Goal: Task Accomplishment & Management: Use online tool/utility

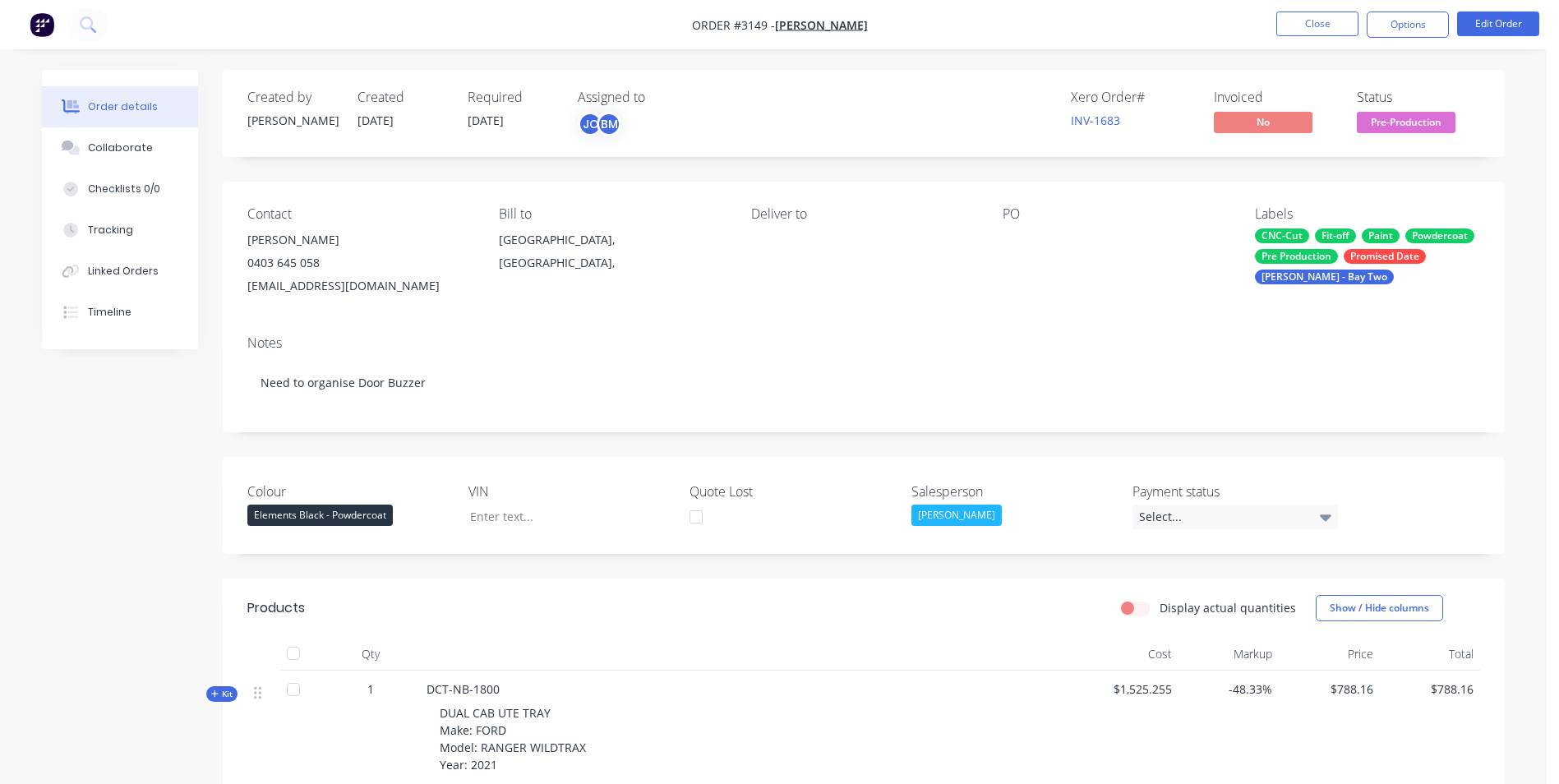
click at [1335, 30] on button "Close" at bounding box center [1317, 24] width 83 height 25
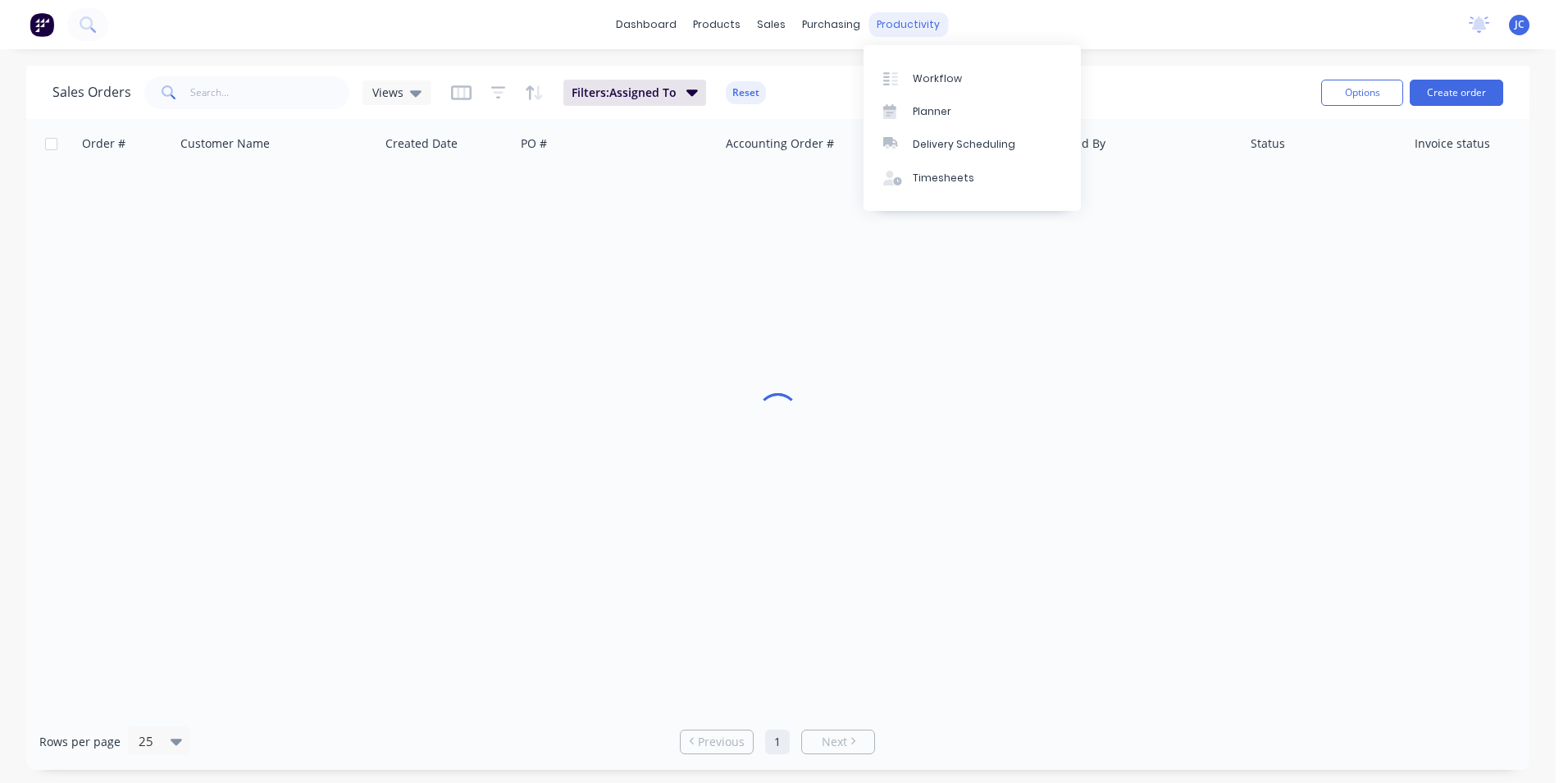
click at [899, 21] on div "productivity" at bounding box center [908, 25] width 79 height 25
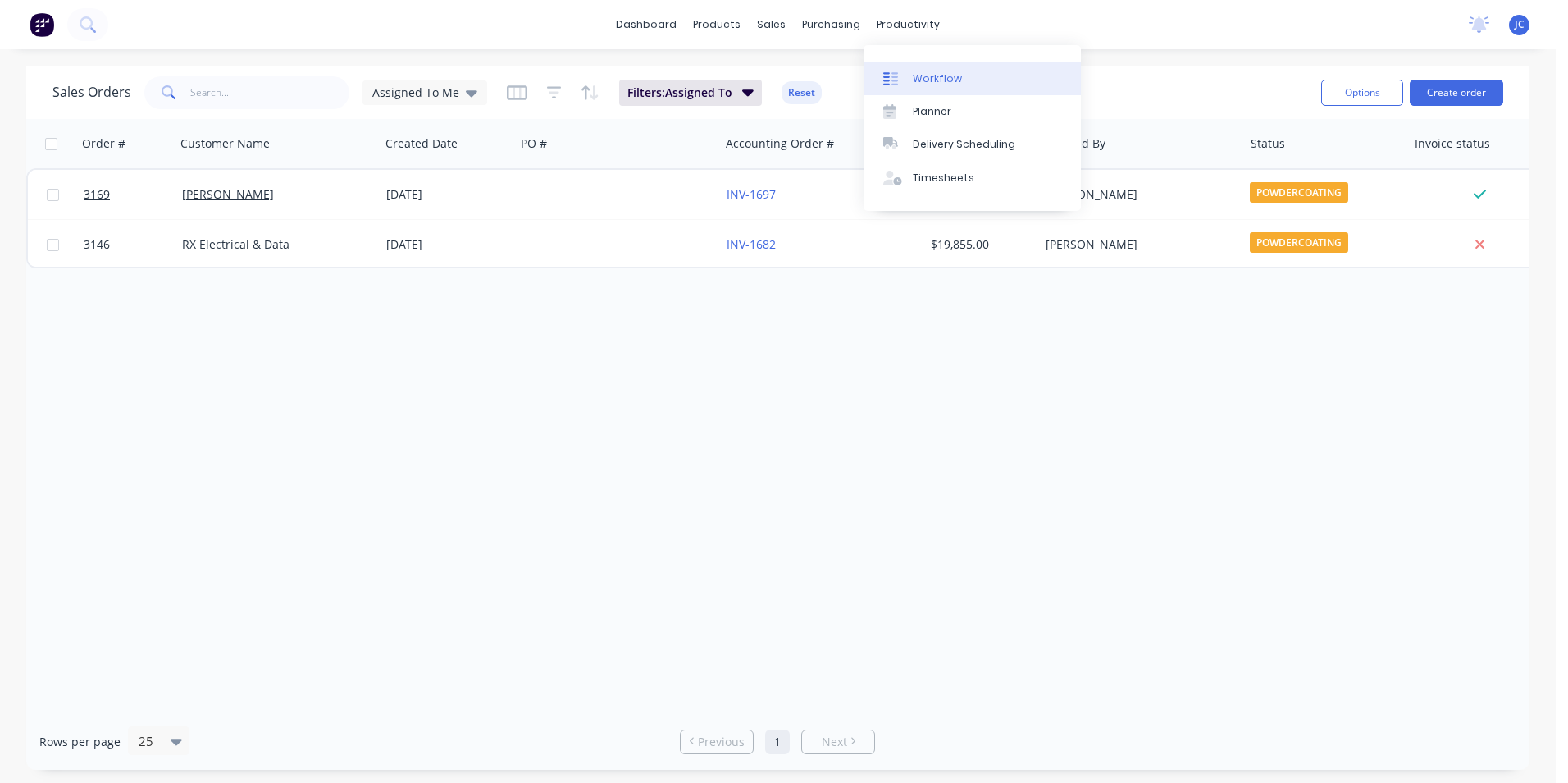
click at [943, 74] on div "Workflow" at bounding box center [938, 79] width 49 height 15
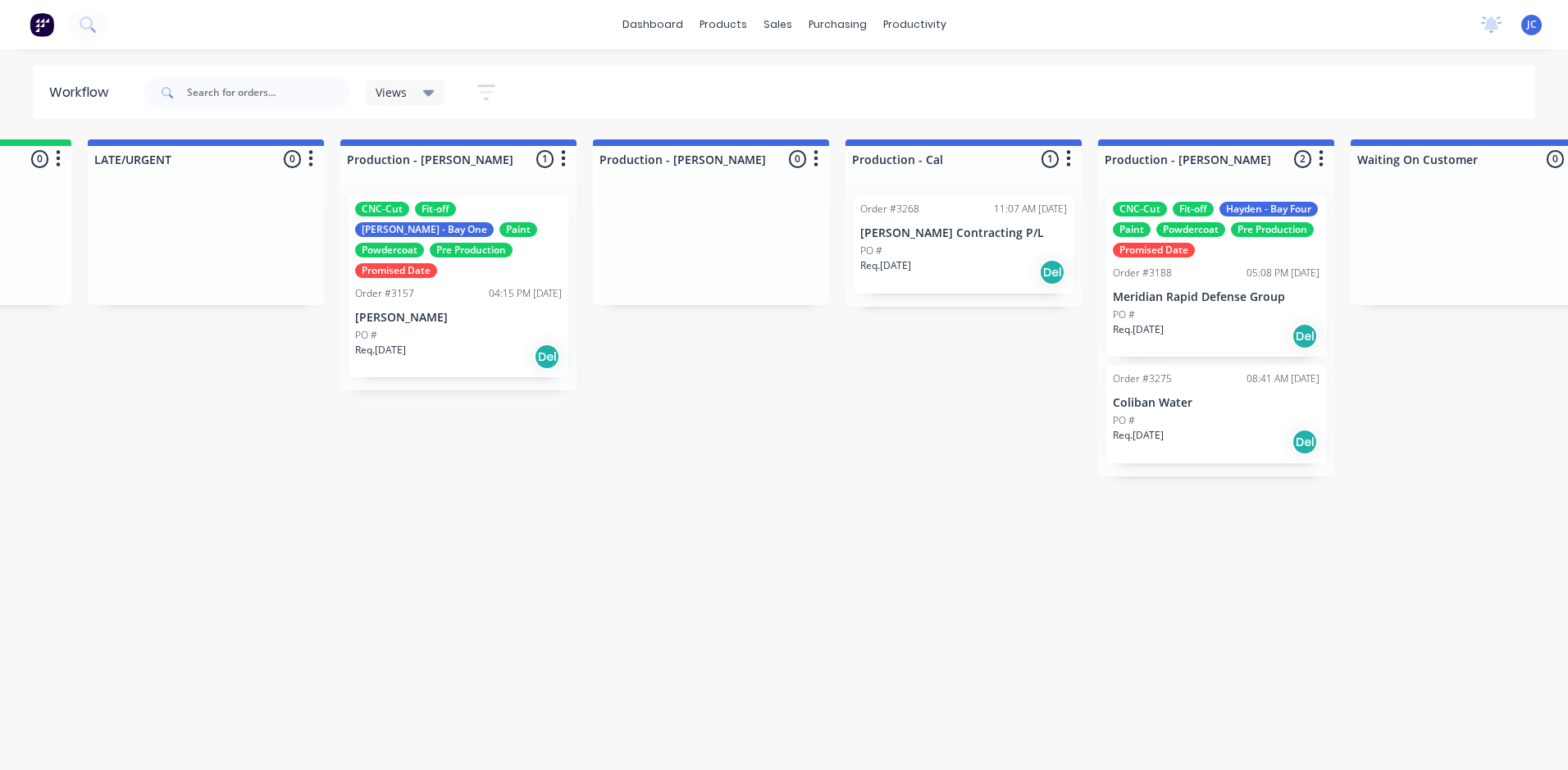
scroll to position [0, 1474]
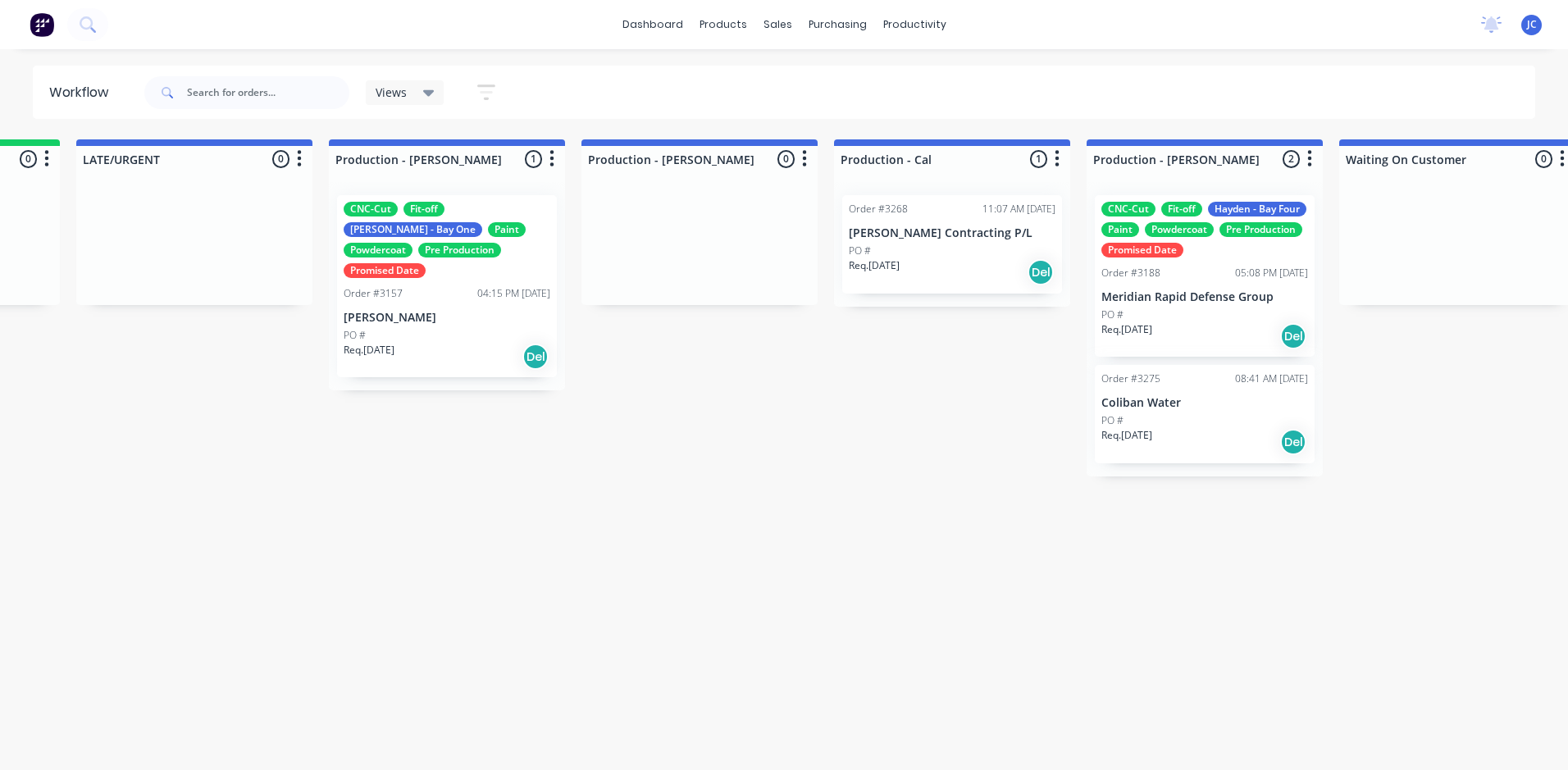
click at [689, 249] on div at bounding box center [699, 243] width 237 height 123
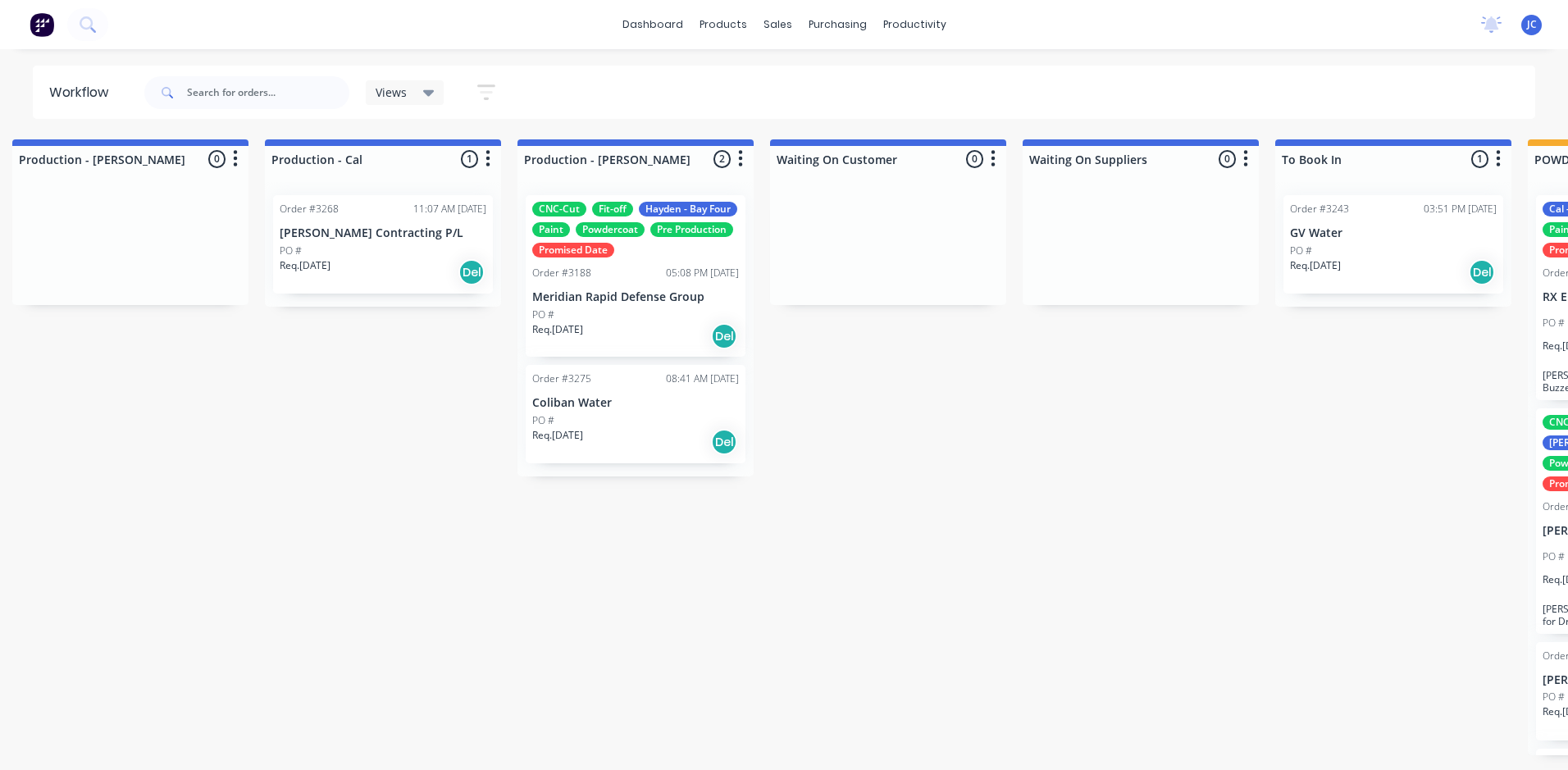
scroll to position [0, 2046]
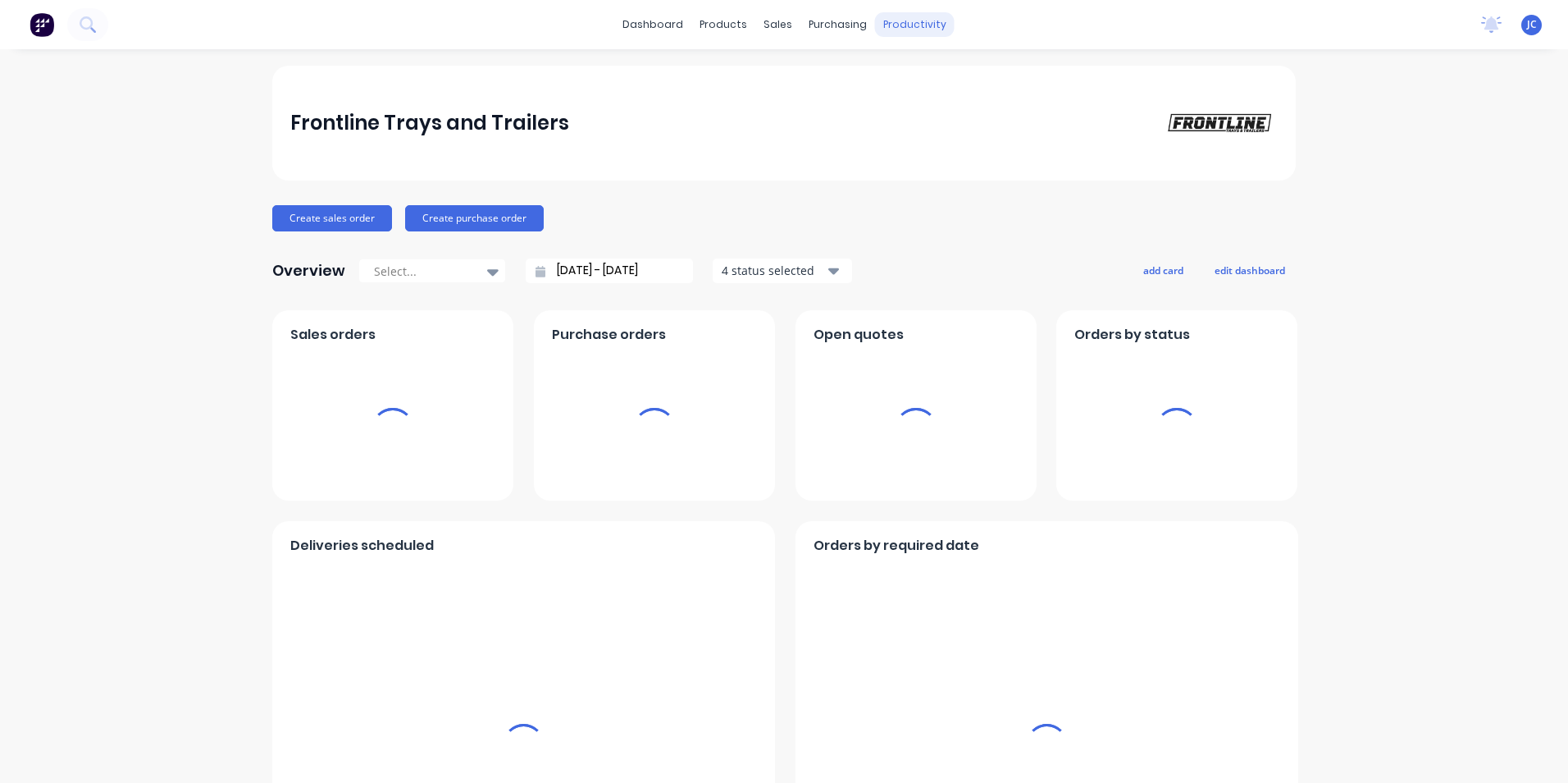
click at [915, 25] on div "productivity" at bounding box center [915, 25] width 79 height 25
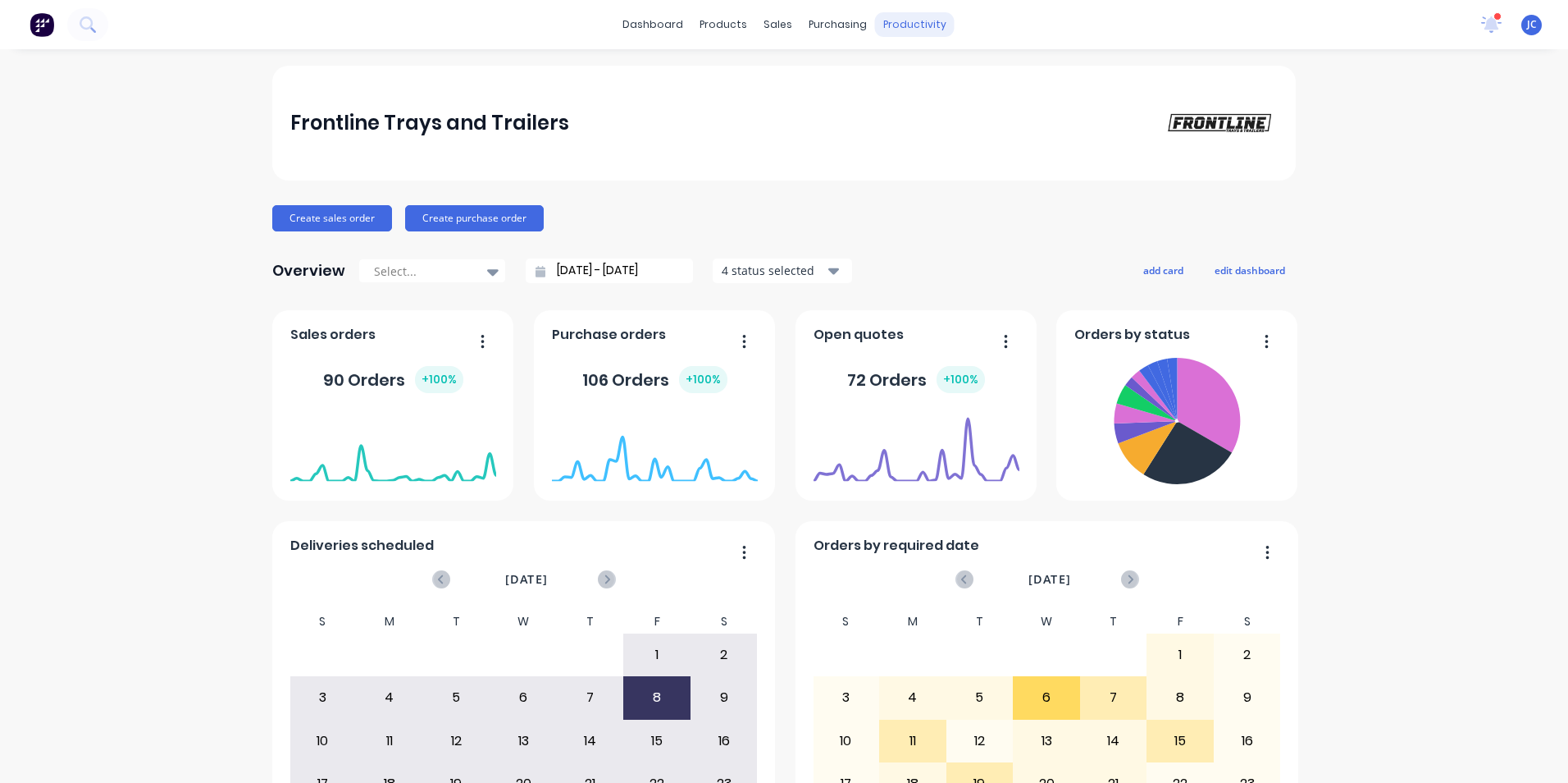
drag, startPoint x: 918, startPoint y: 24, endPoint x: 889, endPoint y: 14, distance: 30.7
click at [889, 14] on div "productivity" at bounding box center [915, 25] width 79 height 25
click at [911, 71] on link "Workflow" at bounding box center [973, 78] width 218 height 33
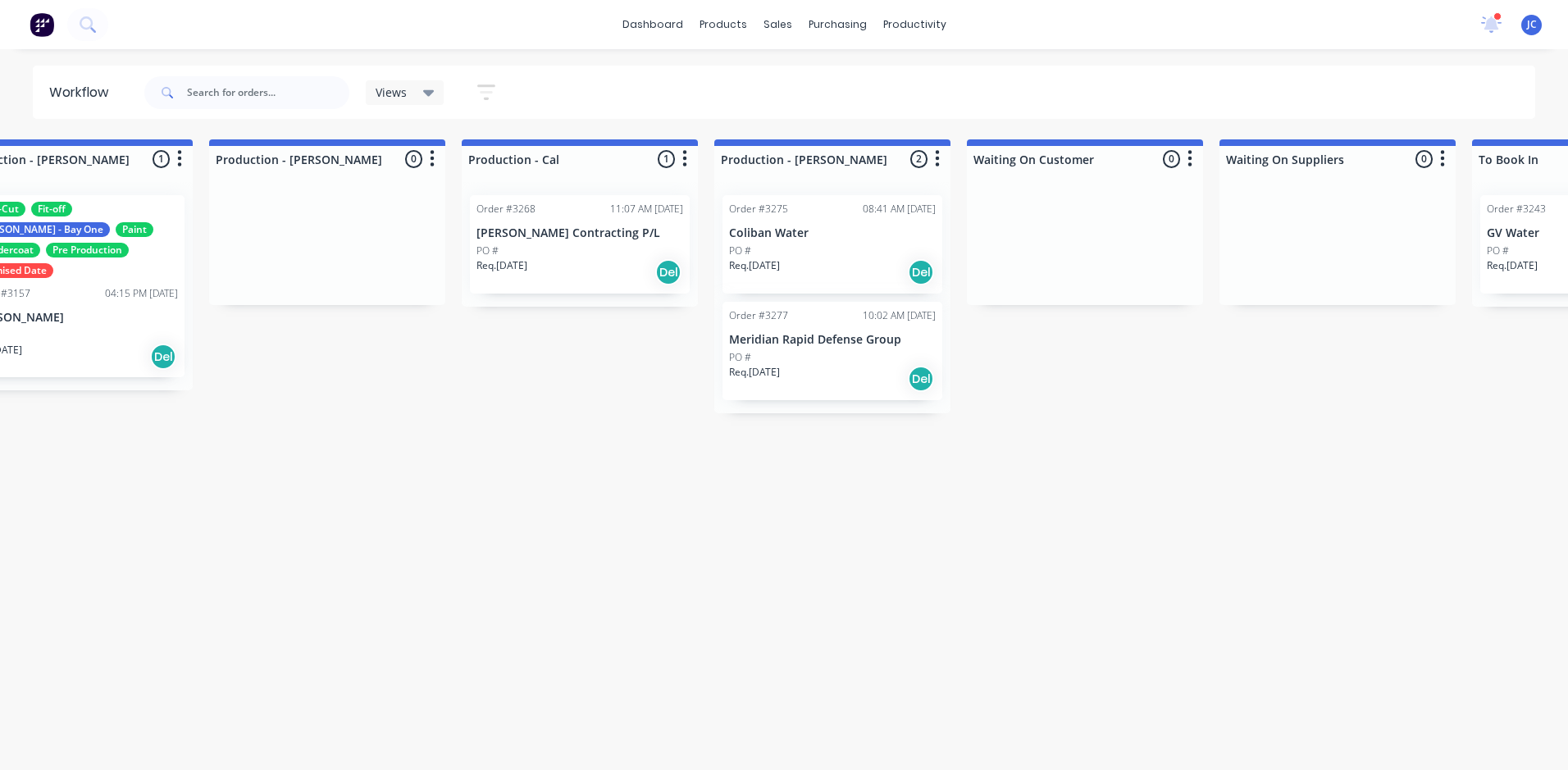
scroll to position [0, 1824]
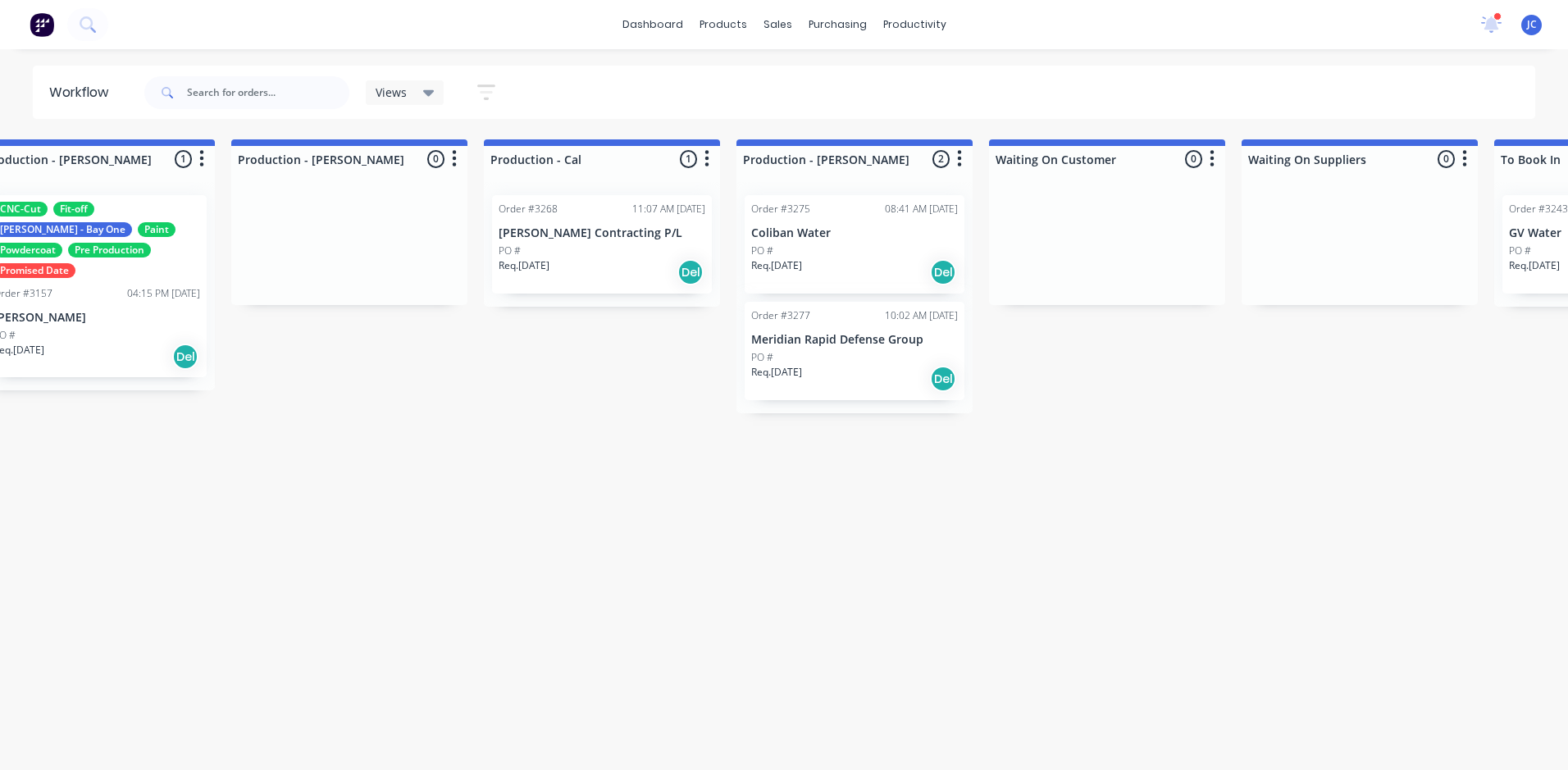
click at [379, 250] on div at bounding box center [349, 243] width 237 height 123
click at [454, 159] on icon "button" at bounding box center [454, 158] width 4 height 16
click at [502, 581] on div "Submitted 9 Sort By Created date Required date Order number Customer name Most …" at bounding box center [720, 446] width 5114 height 616
click at [939, 112] on div "Planner" at bounding box center [938, 112] width 39 height 15
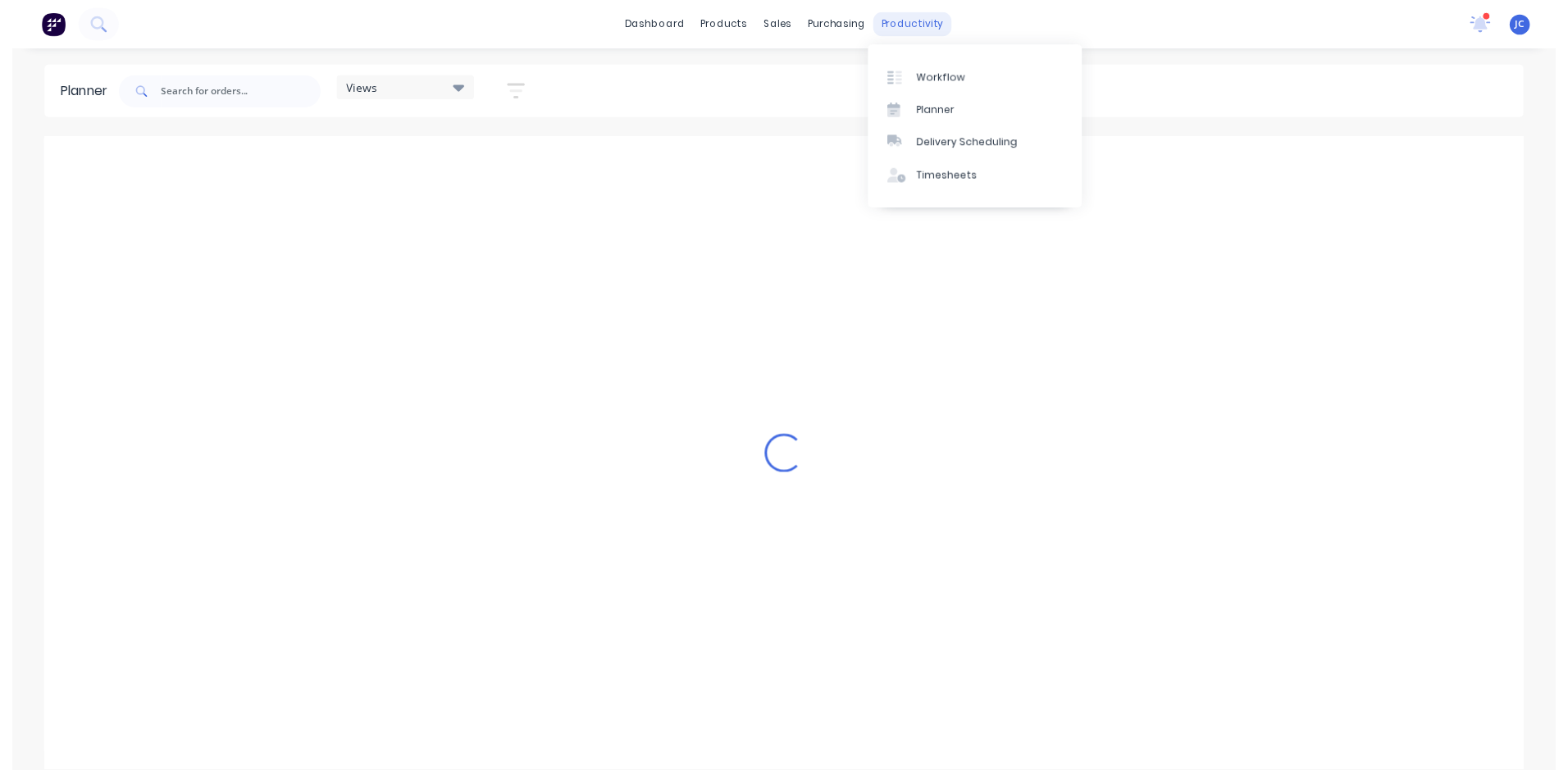
scroll to position [0, 788]
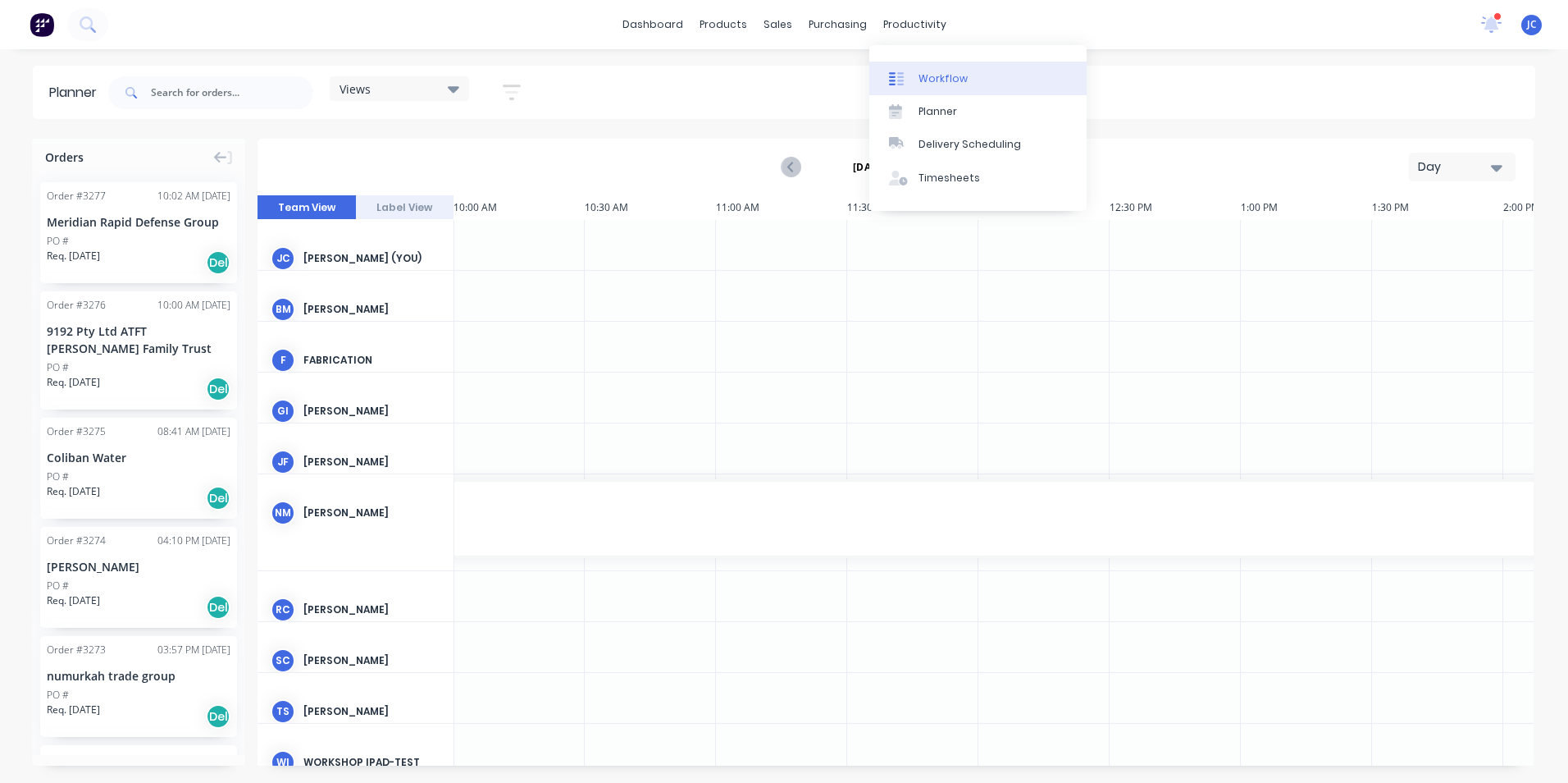
click at [943, 79] on div "Workflow" at bounding box center [943, 79] width 49 height 15
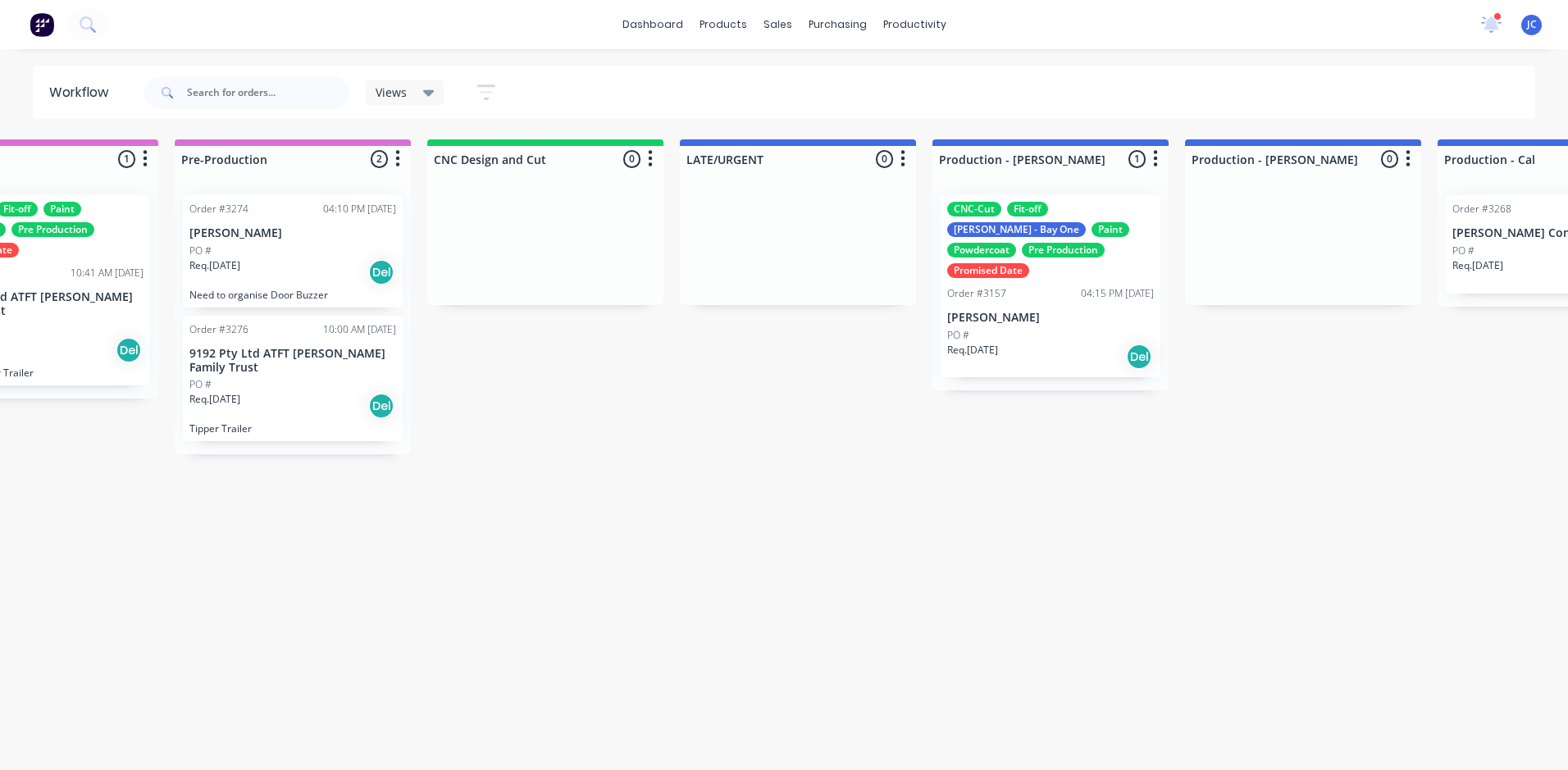
scroll to position [0, 890]
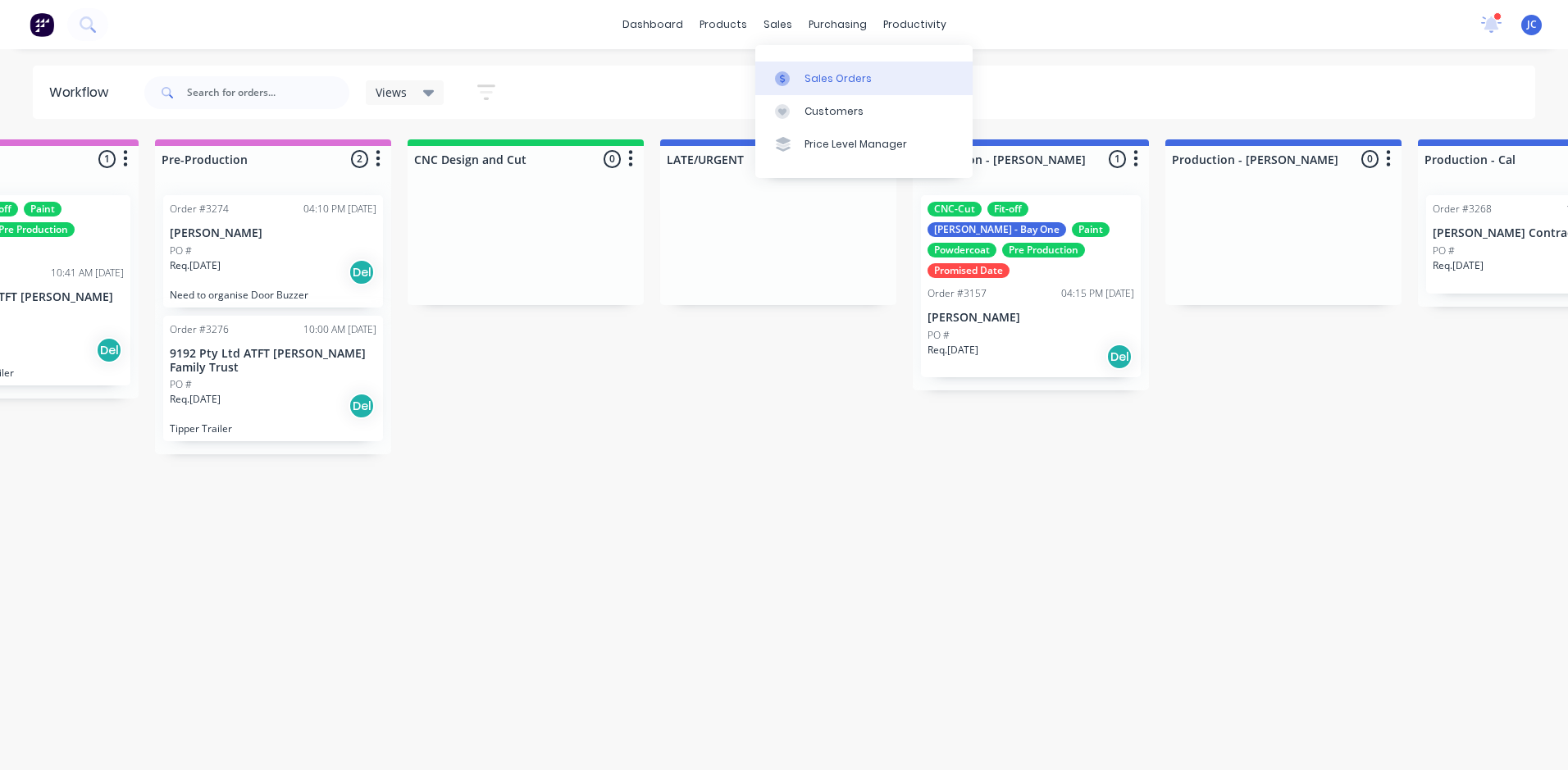
click at [782, 71] on icon at bounding box center [783, 79] width 15 height 15
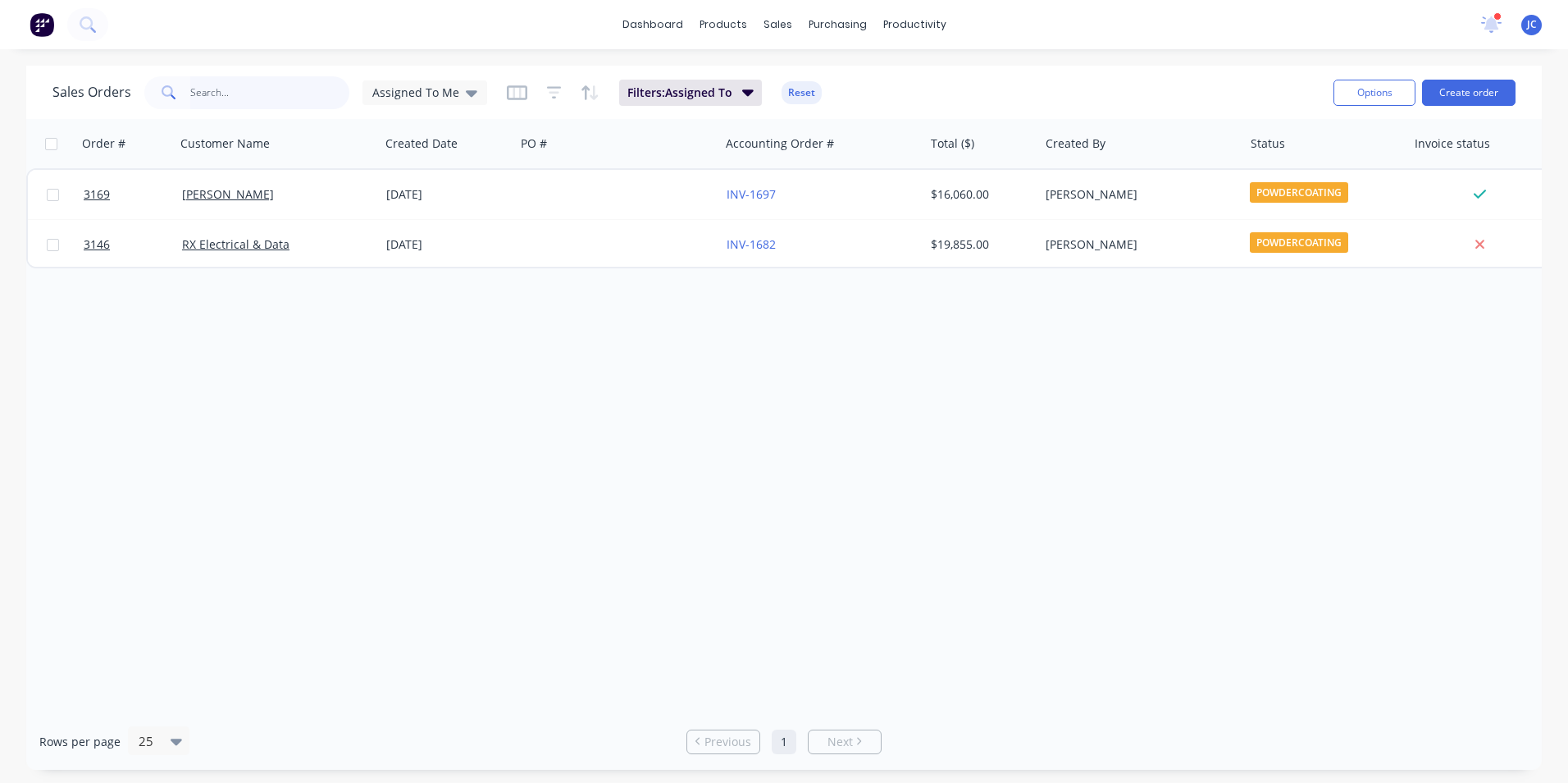
click at [208, 84] on input "text" at bounding box center [270, 93] width 160 height 33
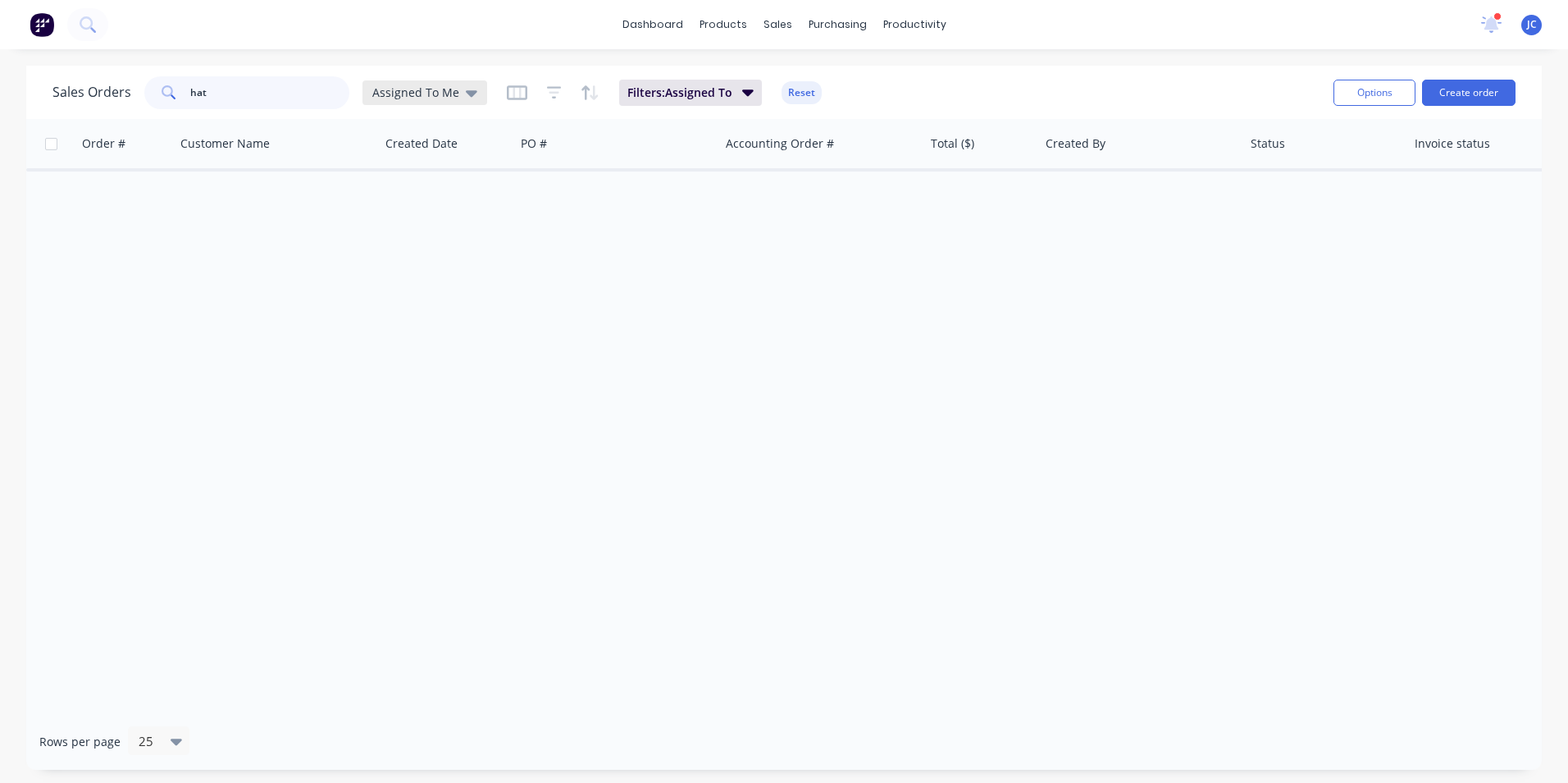
type input "hat"
click at [466, 89] on icon at bounding box center [471, 92] width 11 height 18
click at [481, 237] on button "None" at bounding box center [461, 233] width 187 height 19
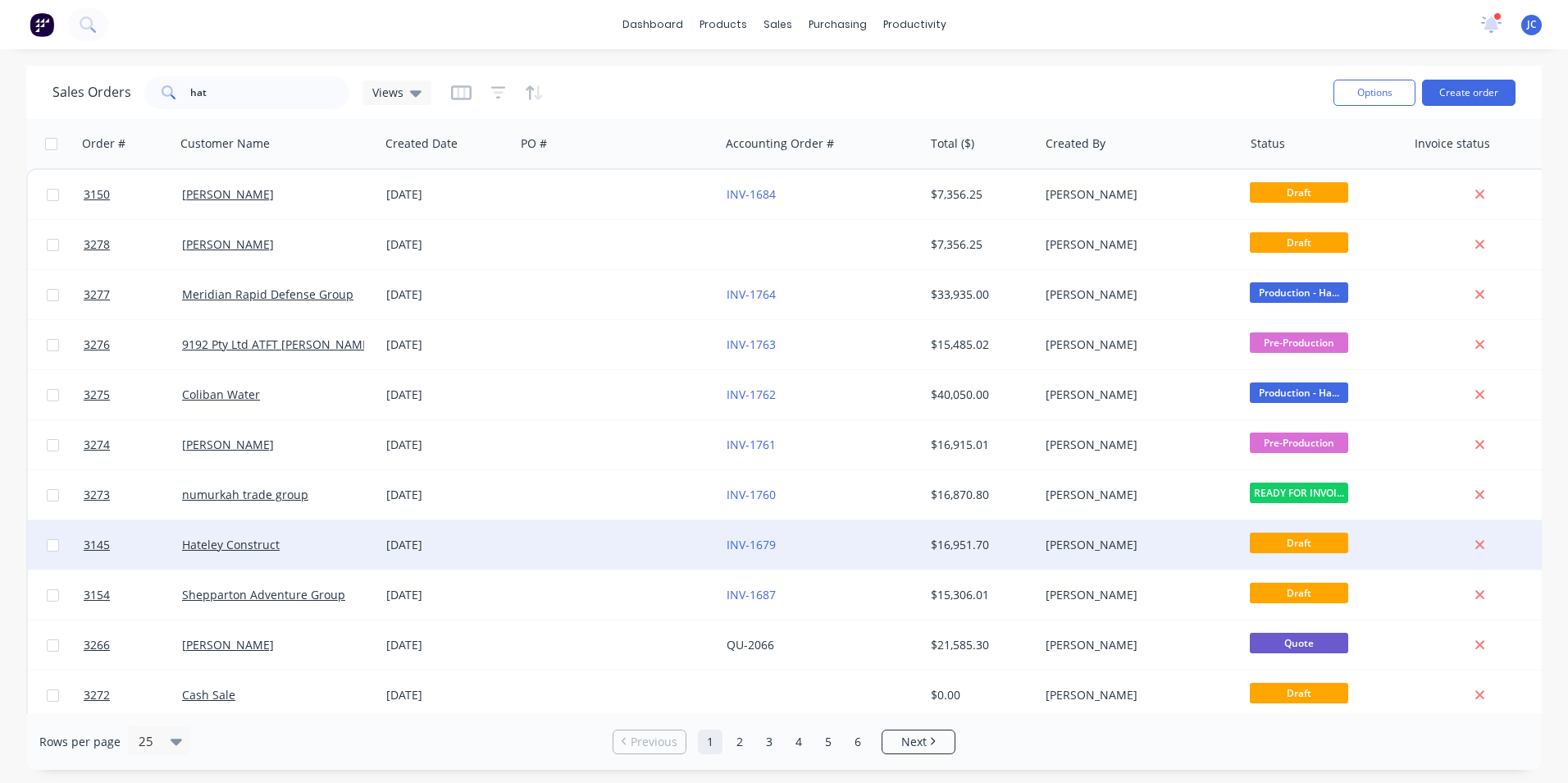
click at [376, 558] on div "Hateley Construct" at bounding box center [277, 544] width 204 height 49
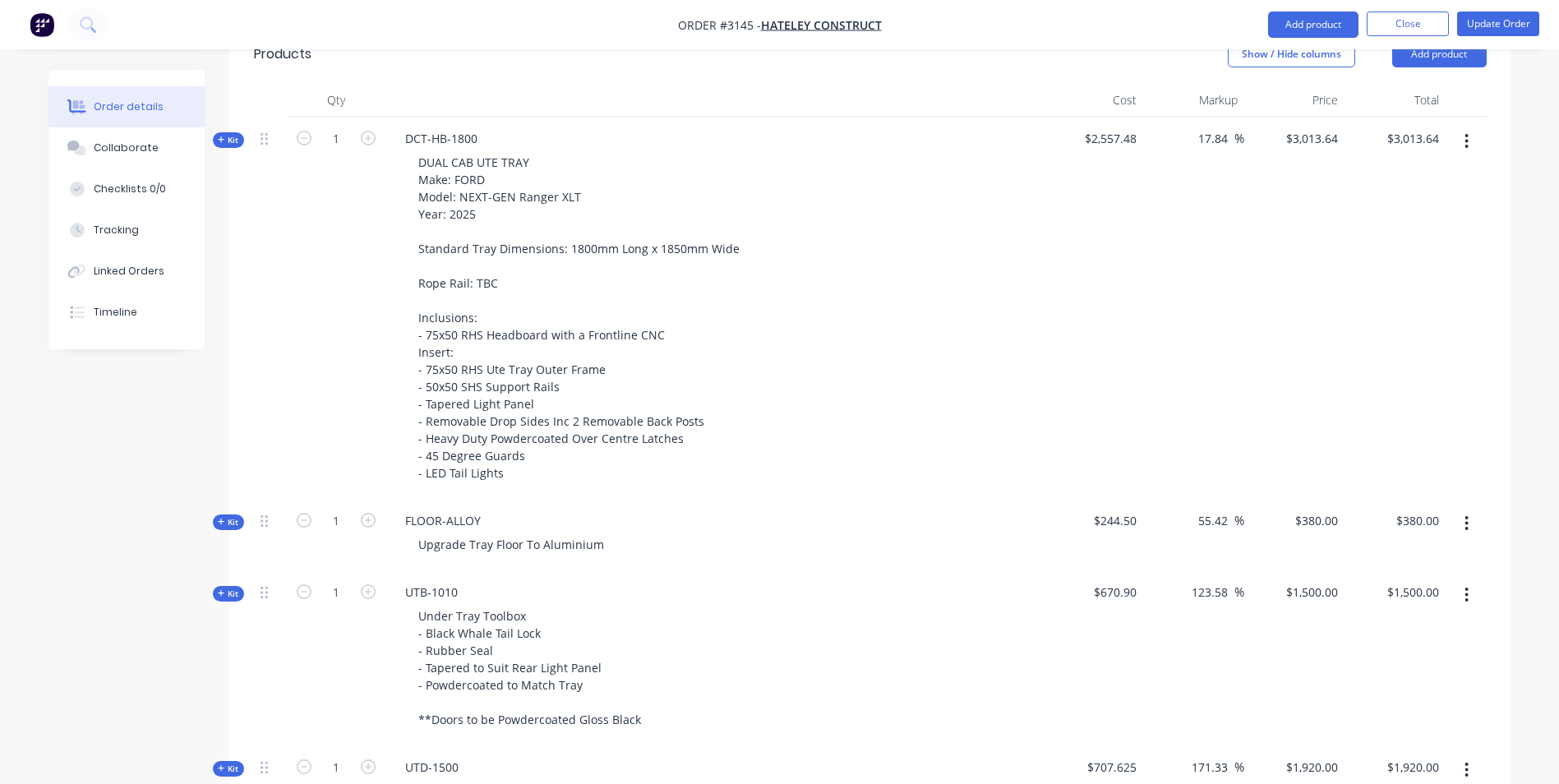
scroll to position [575, 0]
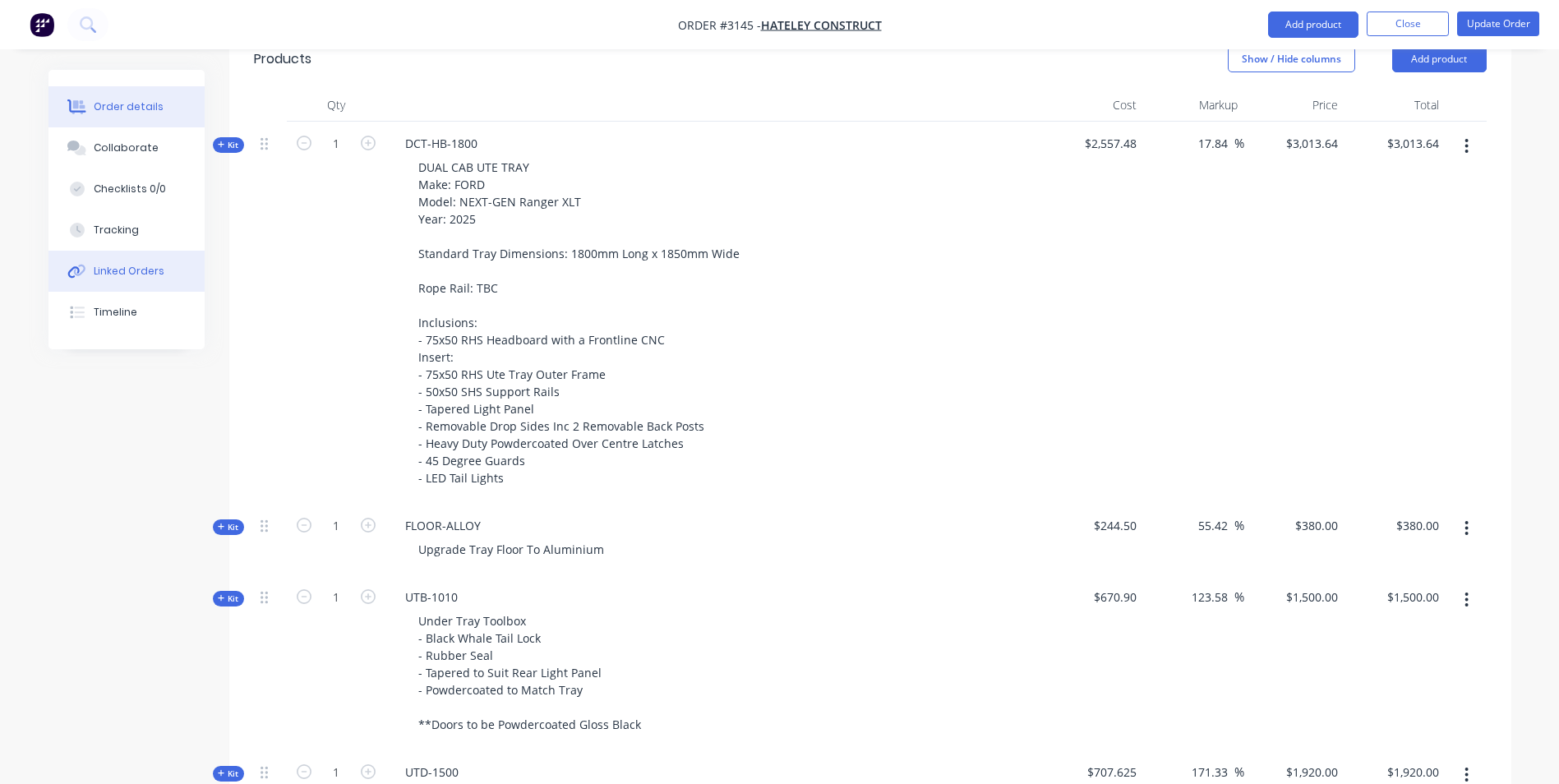
click at [140, 279] on button "Linked Orders" at bounding box center [126, 270] width 156 height 41
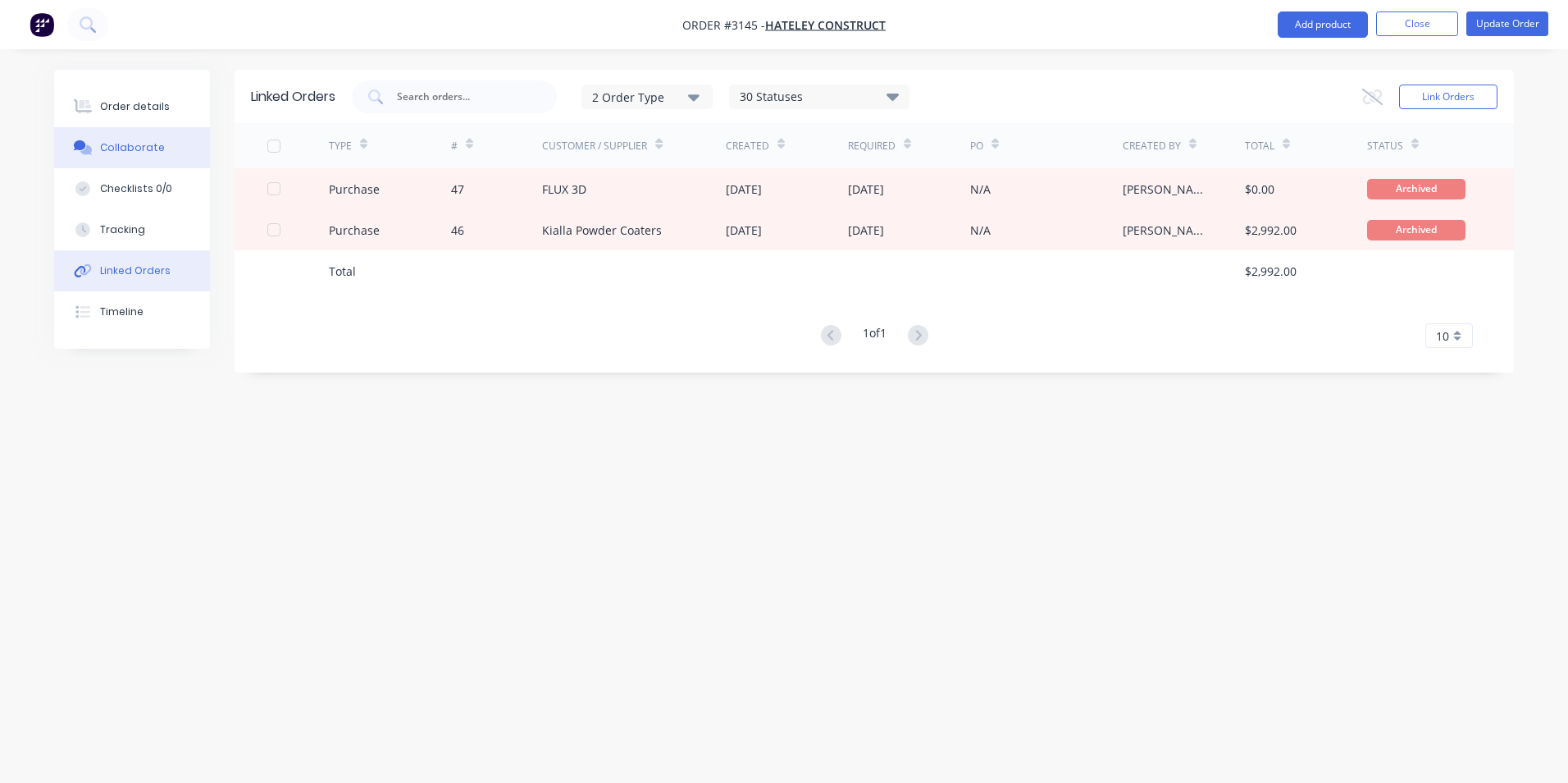
click at [137, 138] on button "Collaborate" at bounding box center [132, 147] width 156 height 41
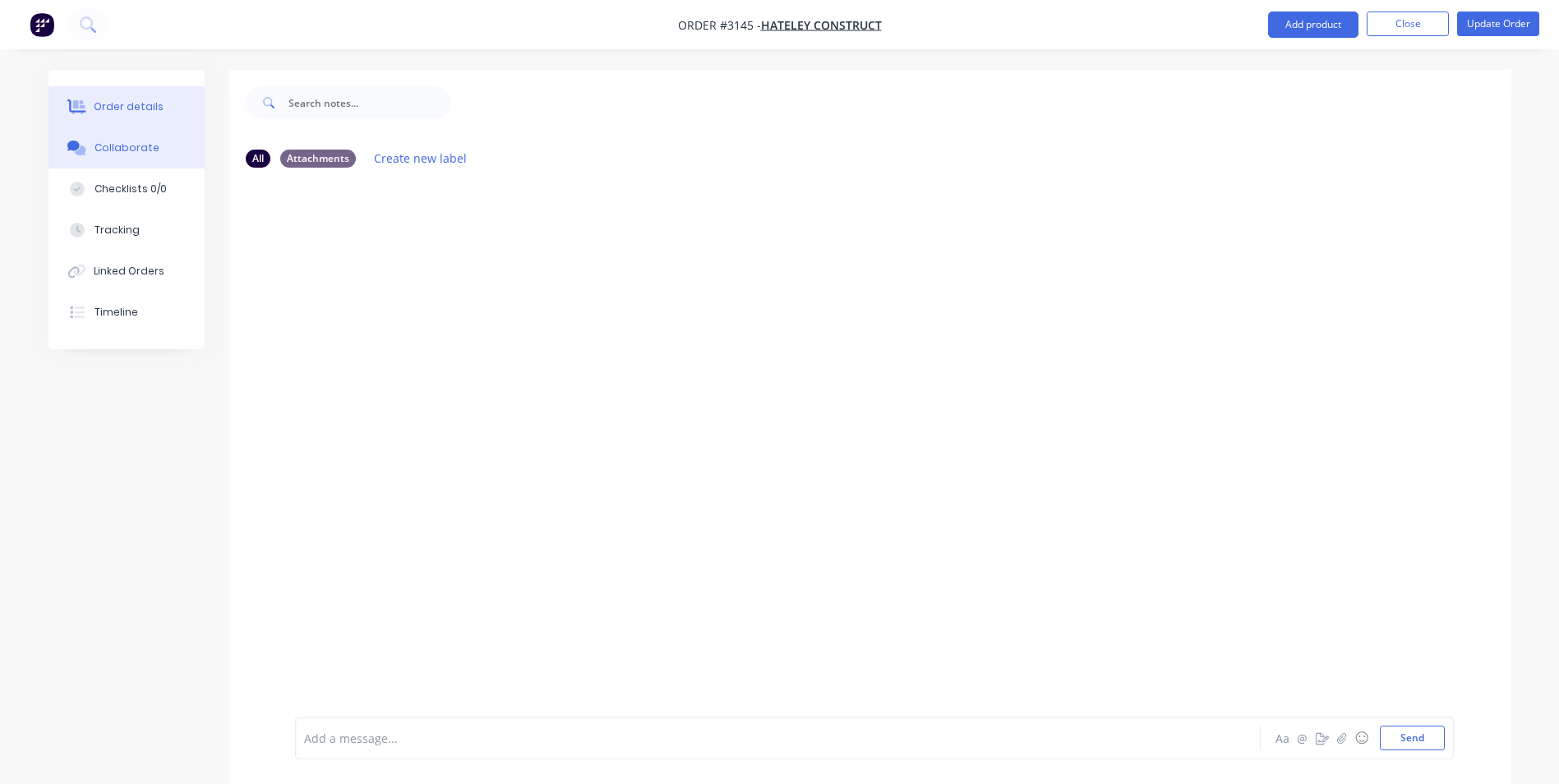
click at [139, 102] on div "Order details" at bounding box center [129, 107] width 70 height 15
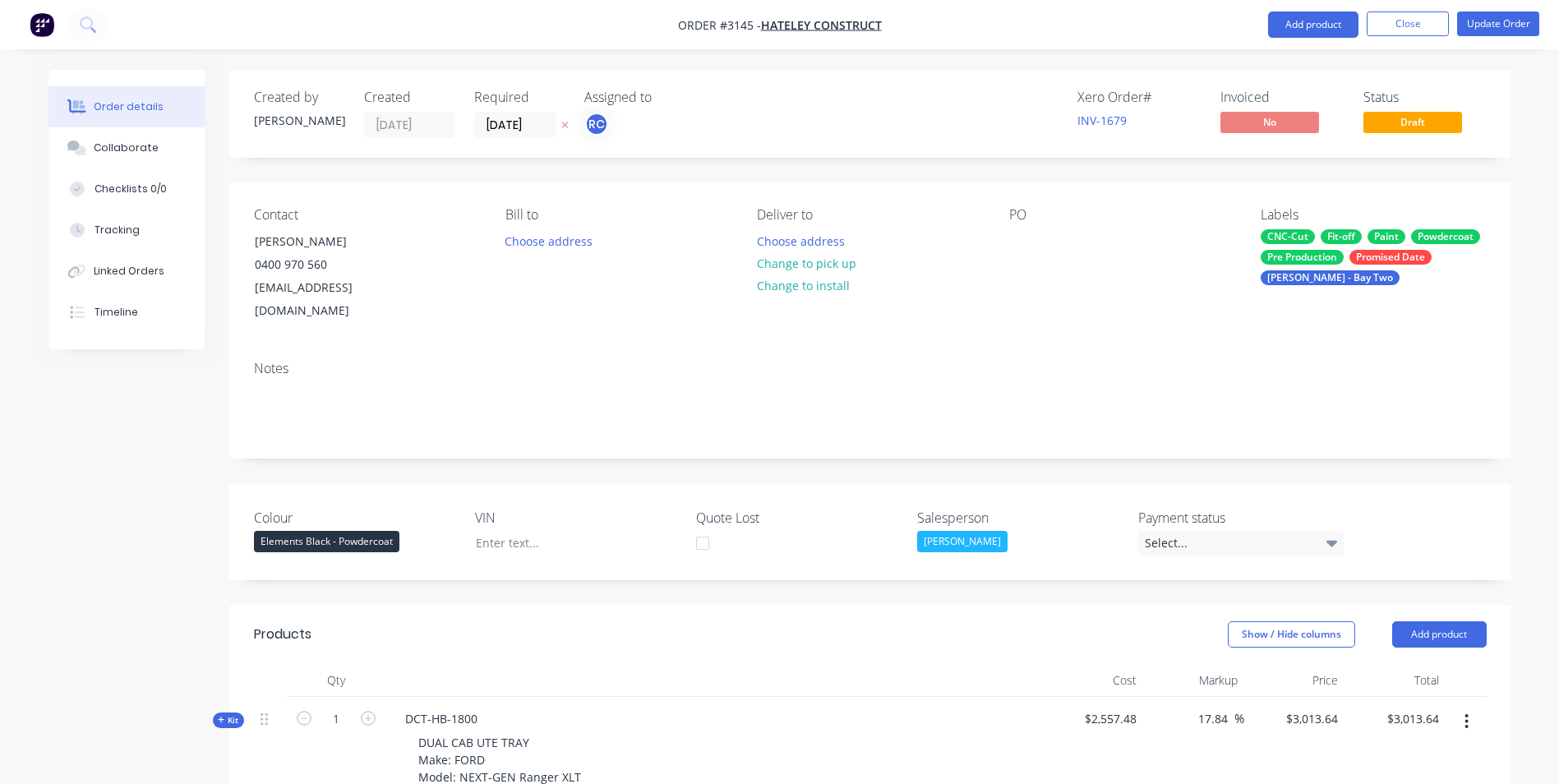
click at [144, 102] on div "Order details" at bounding box center [129, 107] width 70 height 15
click at [138, 188] on div "Checklists 0/0" at bounding box center [130, 190] width 72 height 15
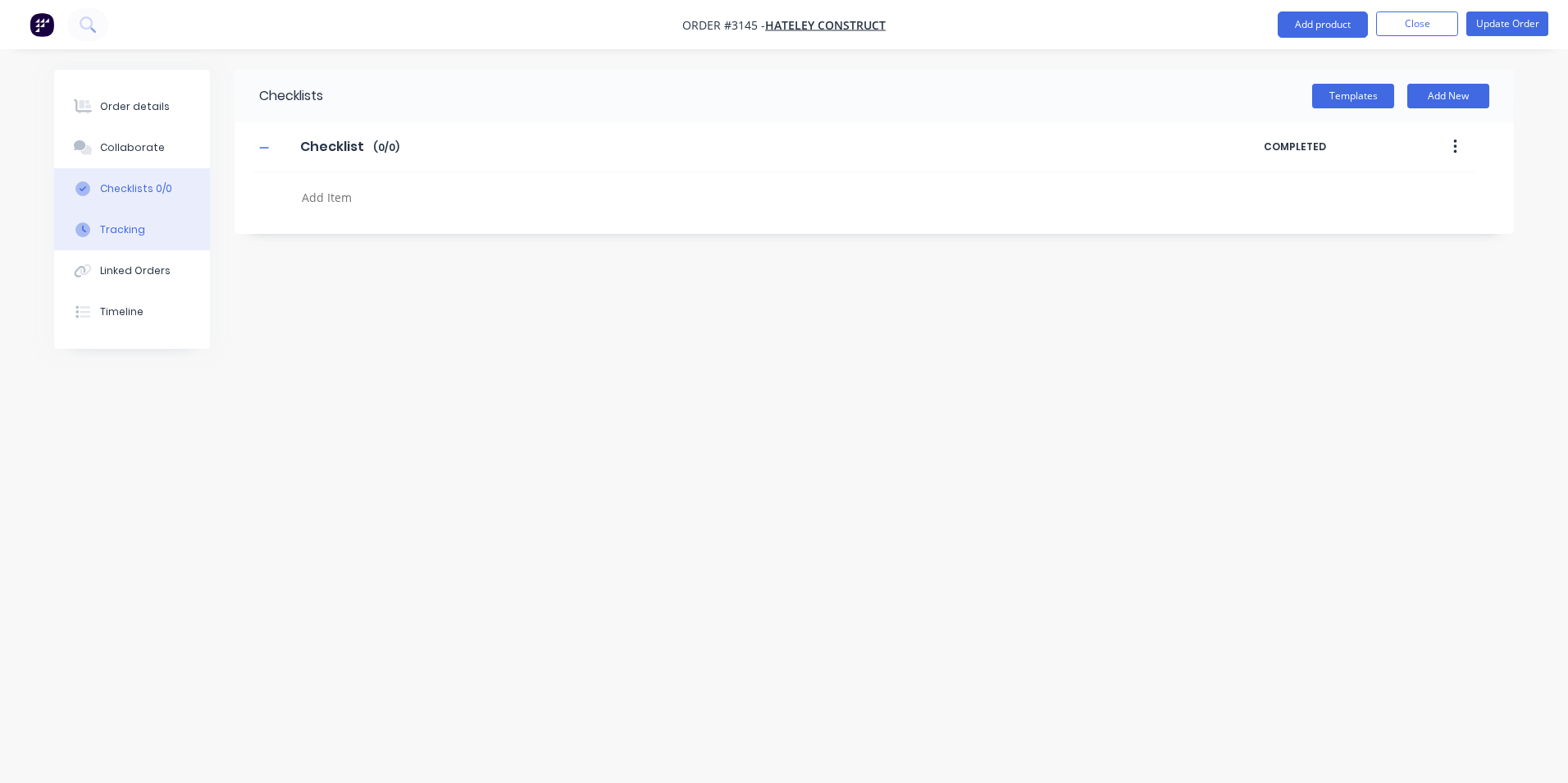
click at [149, 214] on button "Tracking" at bounding box center [132, 229] width 156 height 41
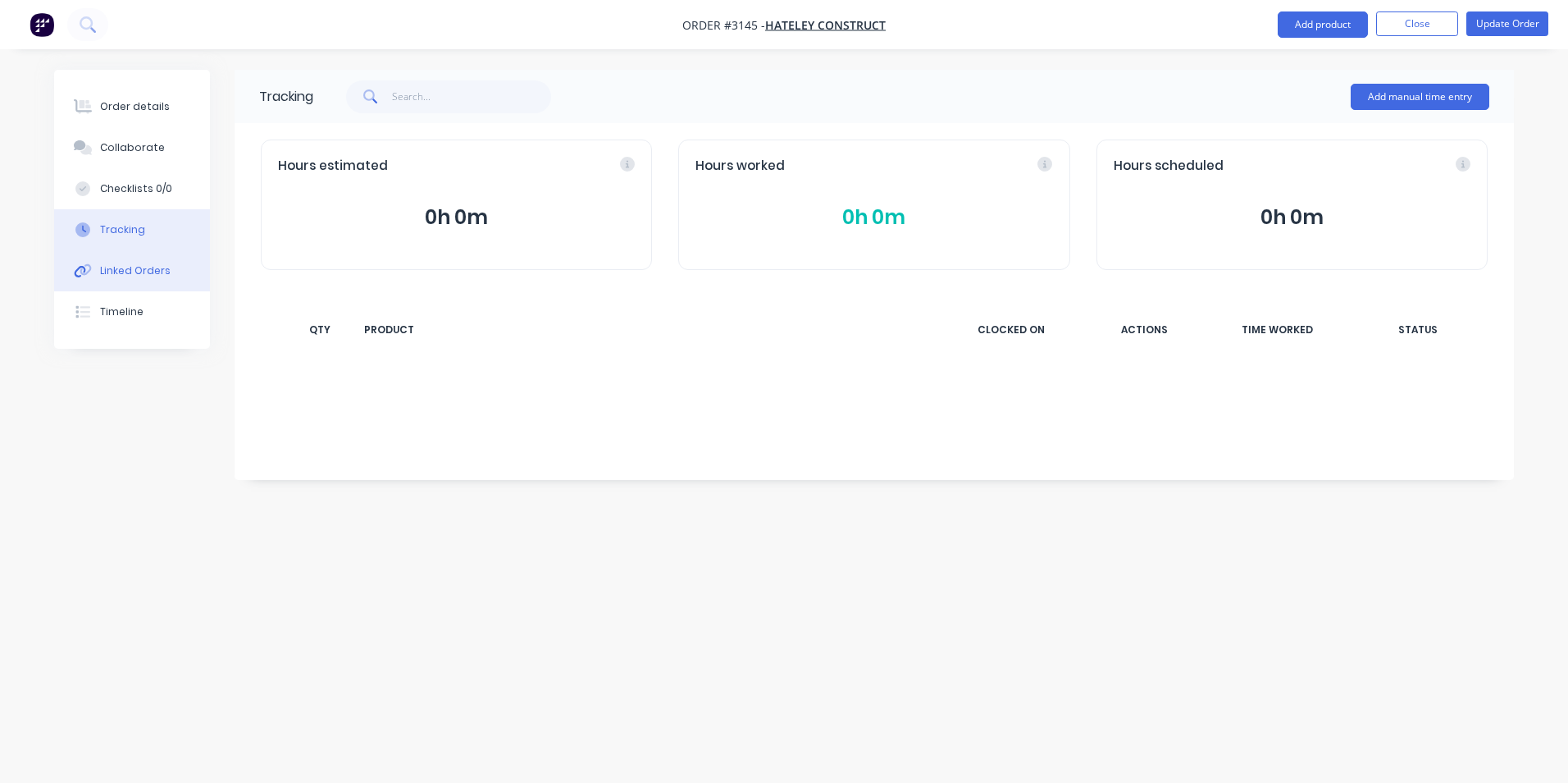
click at [169, 261] on button "Linked Orders" at bounding box center [132, 270] width 156 height 41
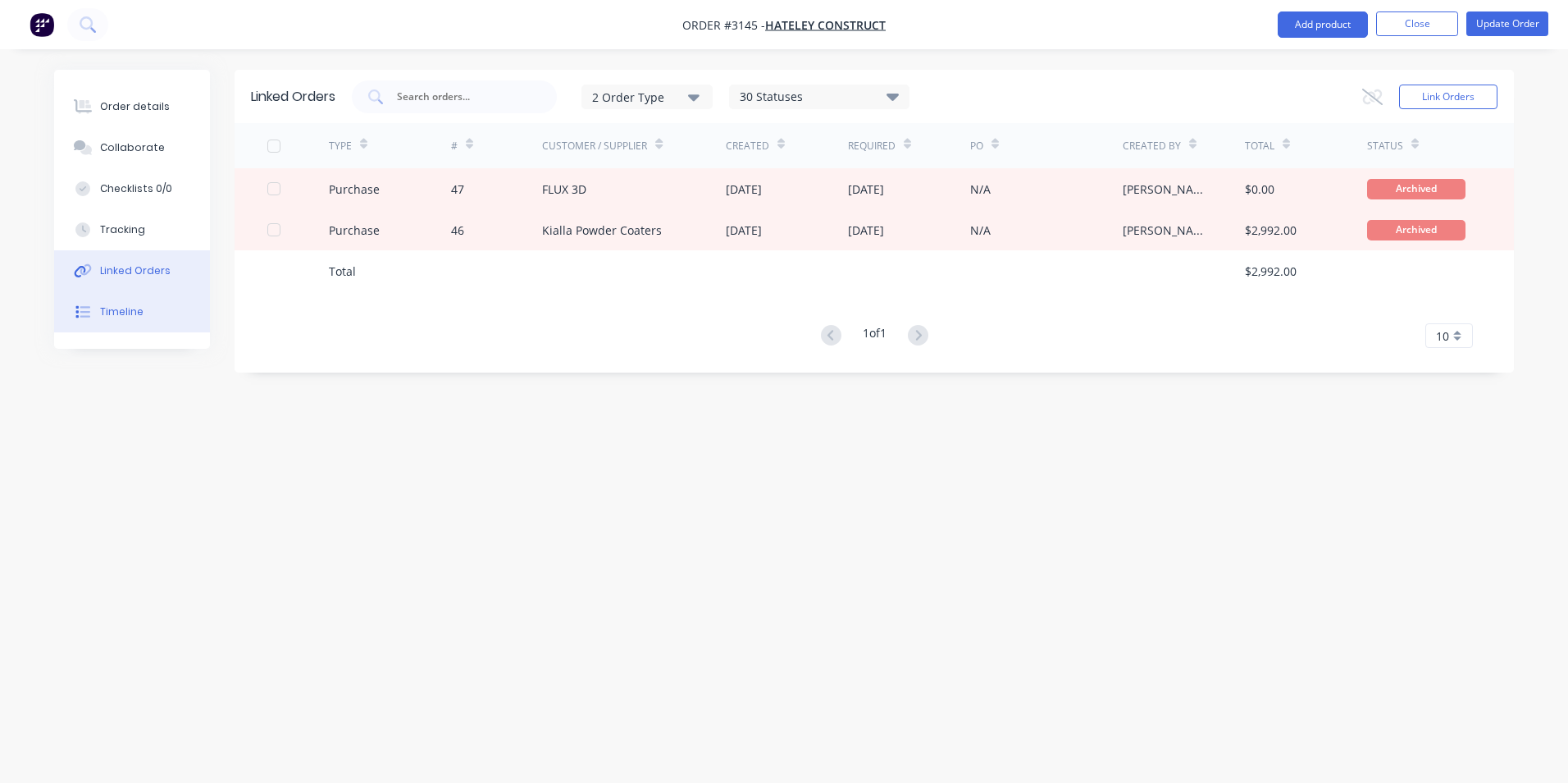
click at [156, 318] on button "Timeline" at bounding box center [132, 311] width 156 height 41
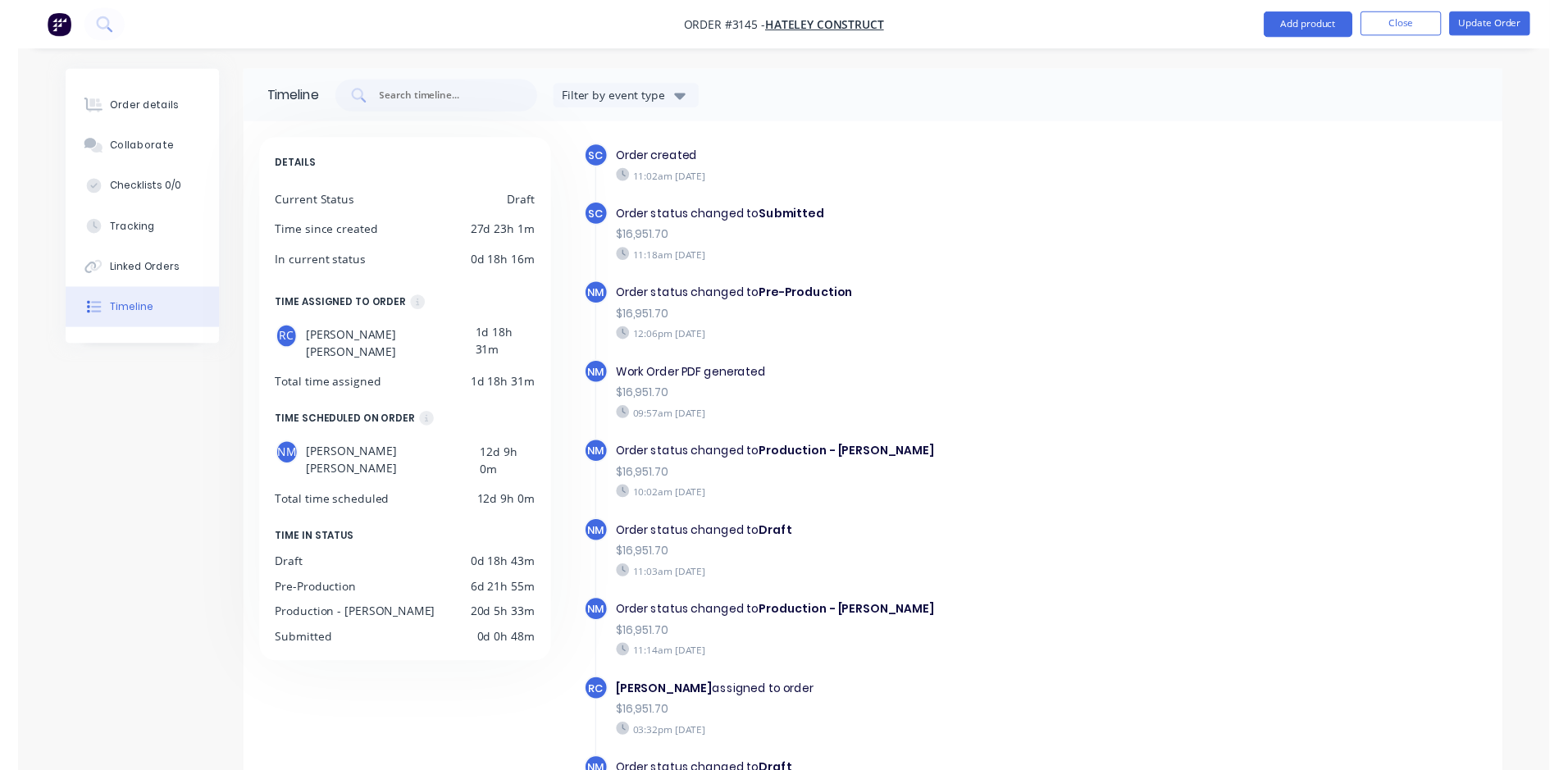
scroll to position [16, 0]
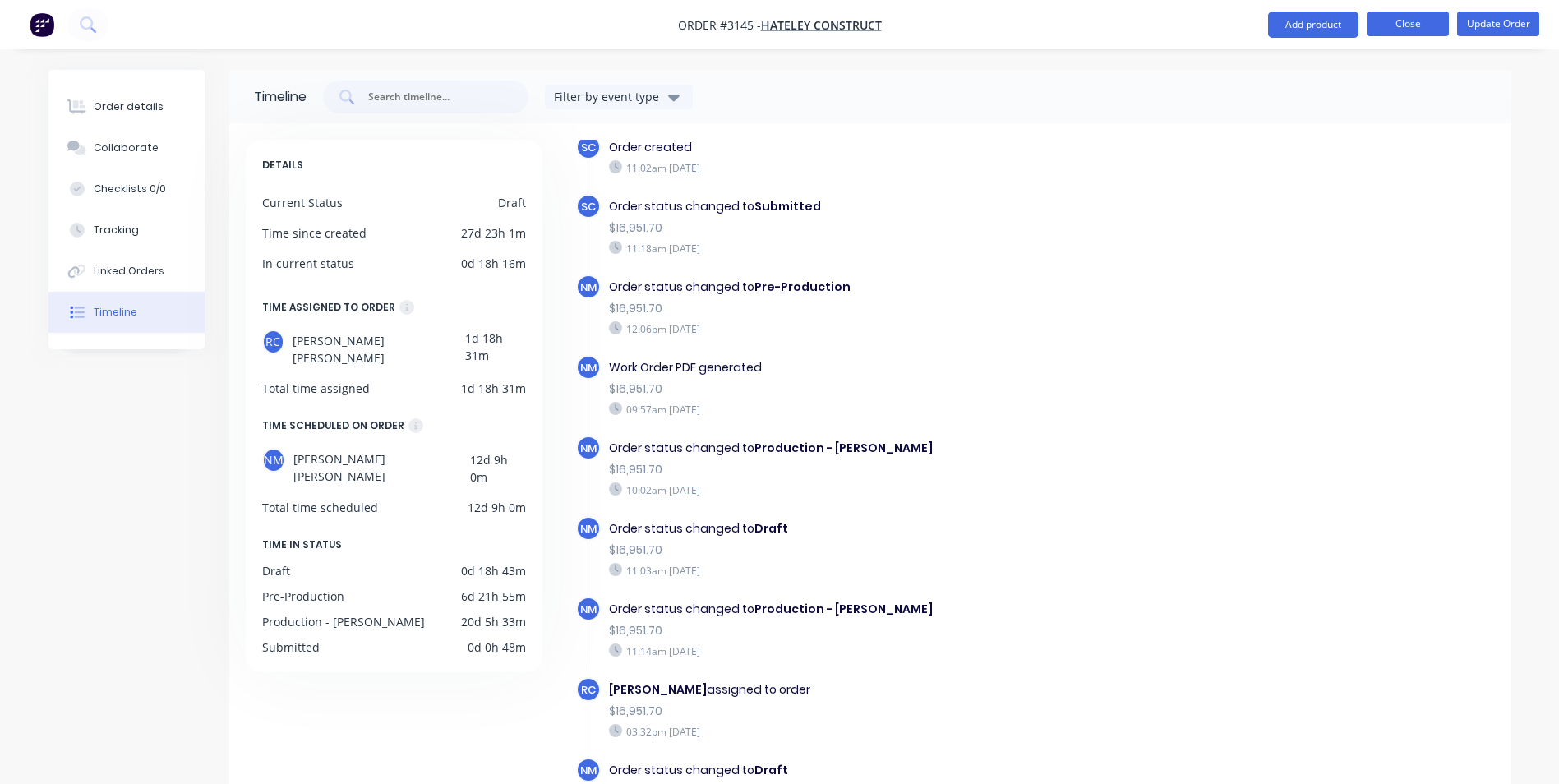
click at [1415, 27] on button "Close" at bounding box center [1407, 24] width 83 height 25
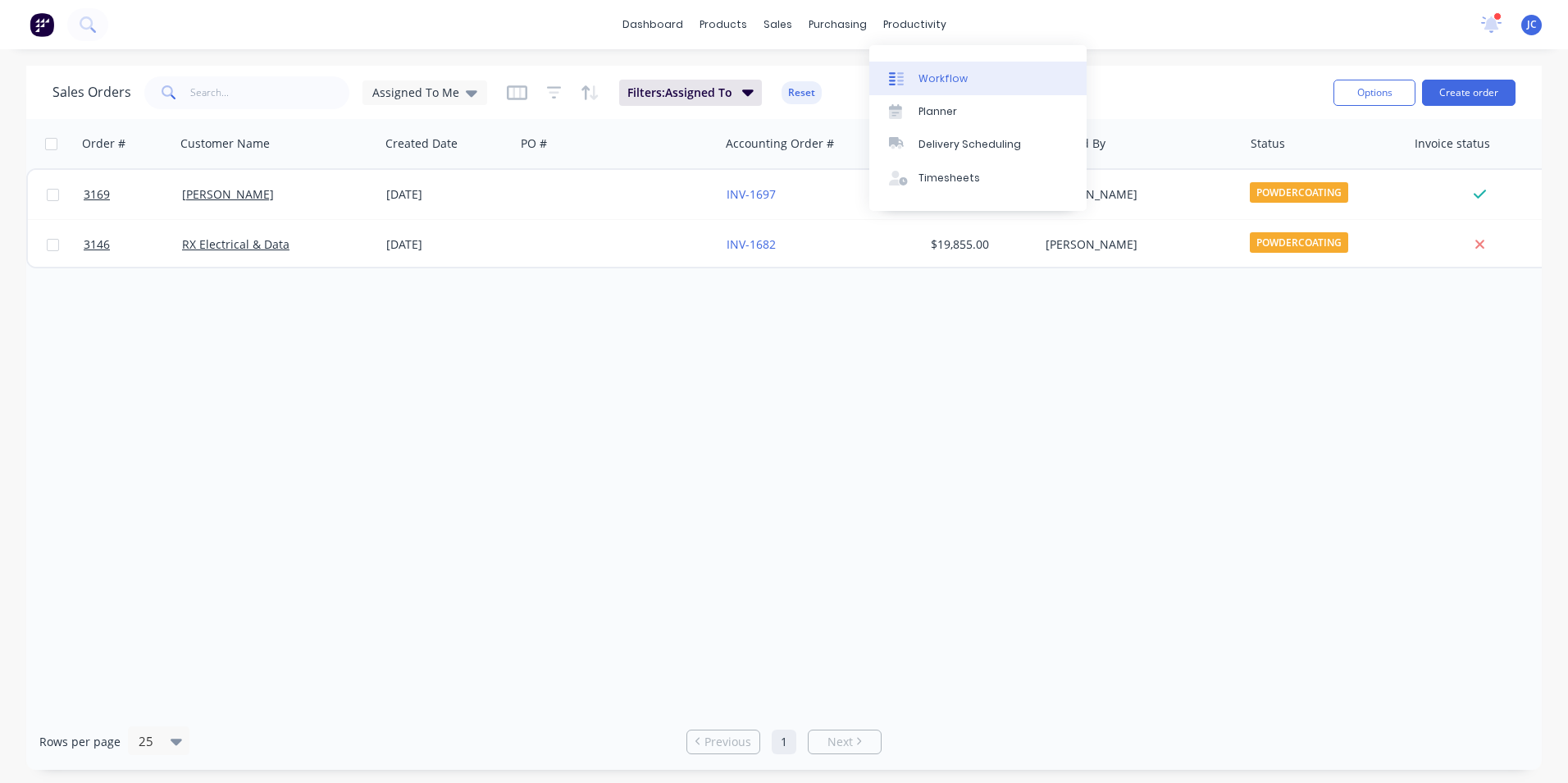
click at [939, 77] on div "Workflow" at bounding box center [943, 79] width 49 height 15
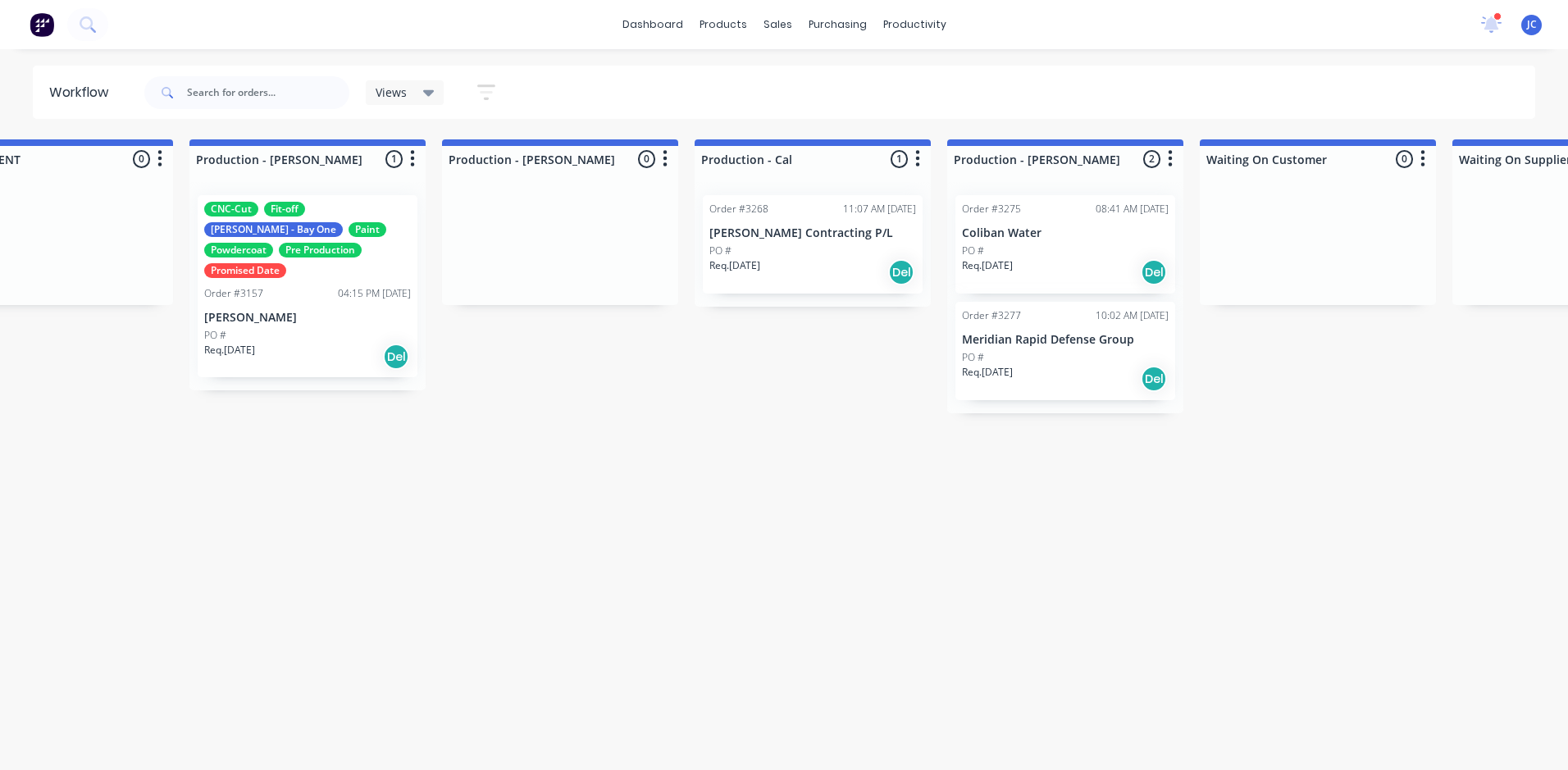
scroll to position [0, 1619]
click at [267, 286] on div "CNC-Cut Fit-off John - Bay One Paint Powdercoat Pre Production Promised Date Or…" at bounding box center [303, 286] width 220 height 182
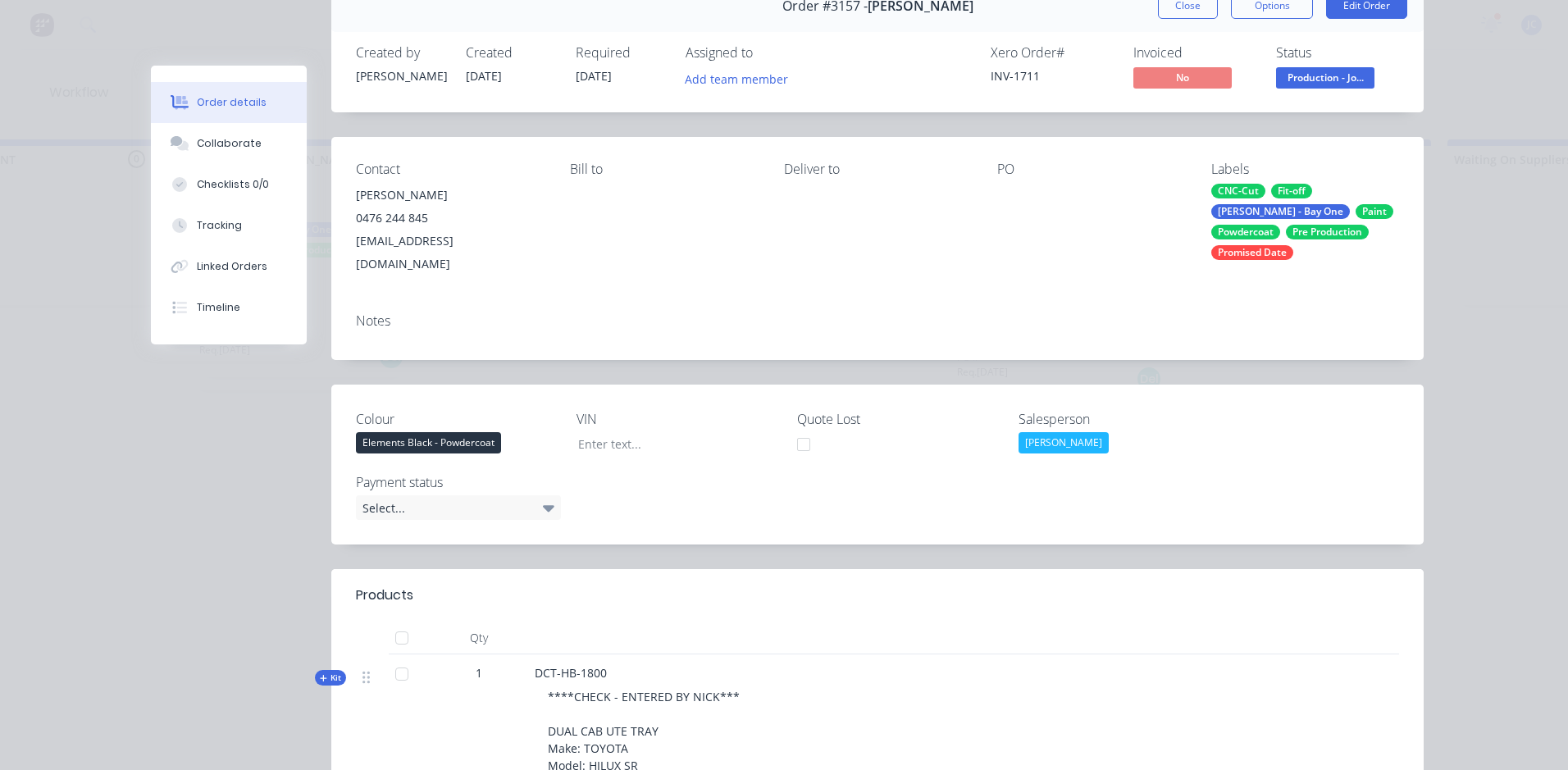
scroll to position [0, 0]
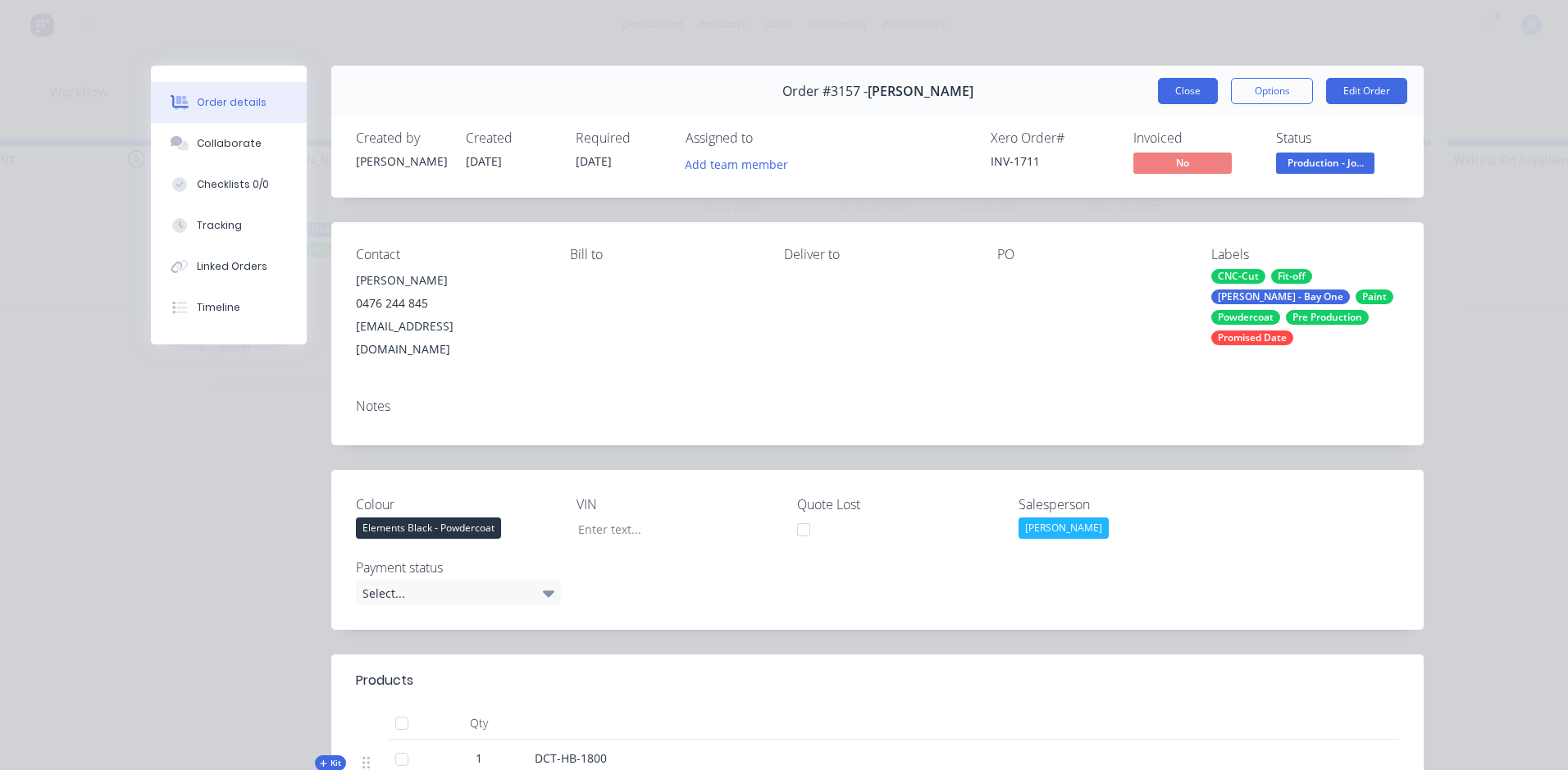
click at [1172, 90] on button "Close" at bounding box center [1188, 91] width 60 height 26
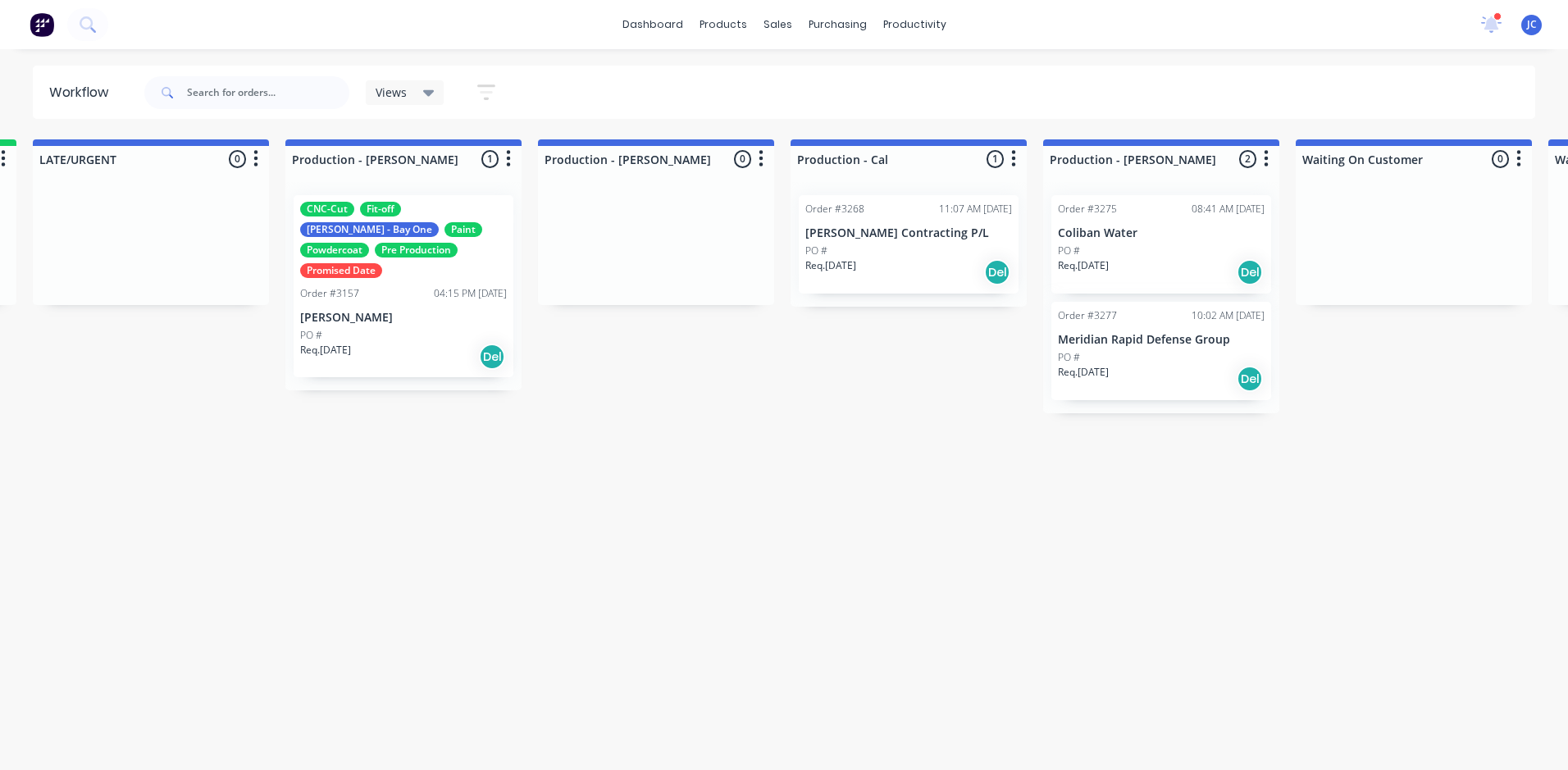
scroll to position [0, 1576]
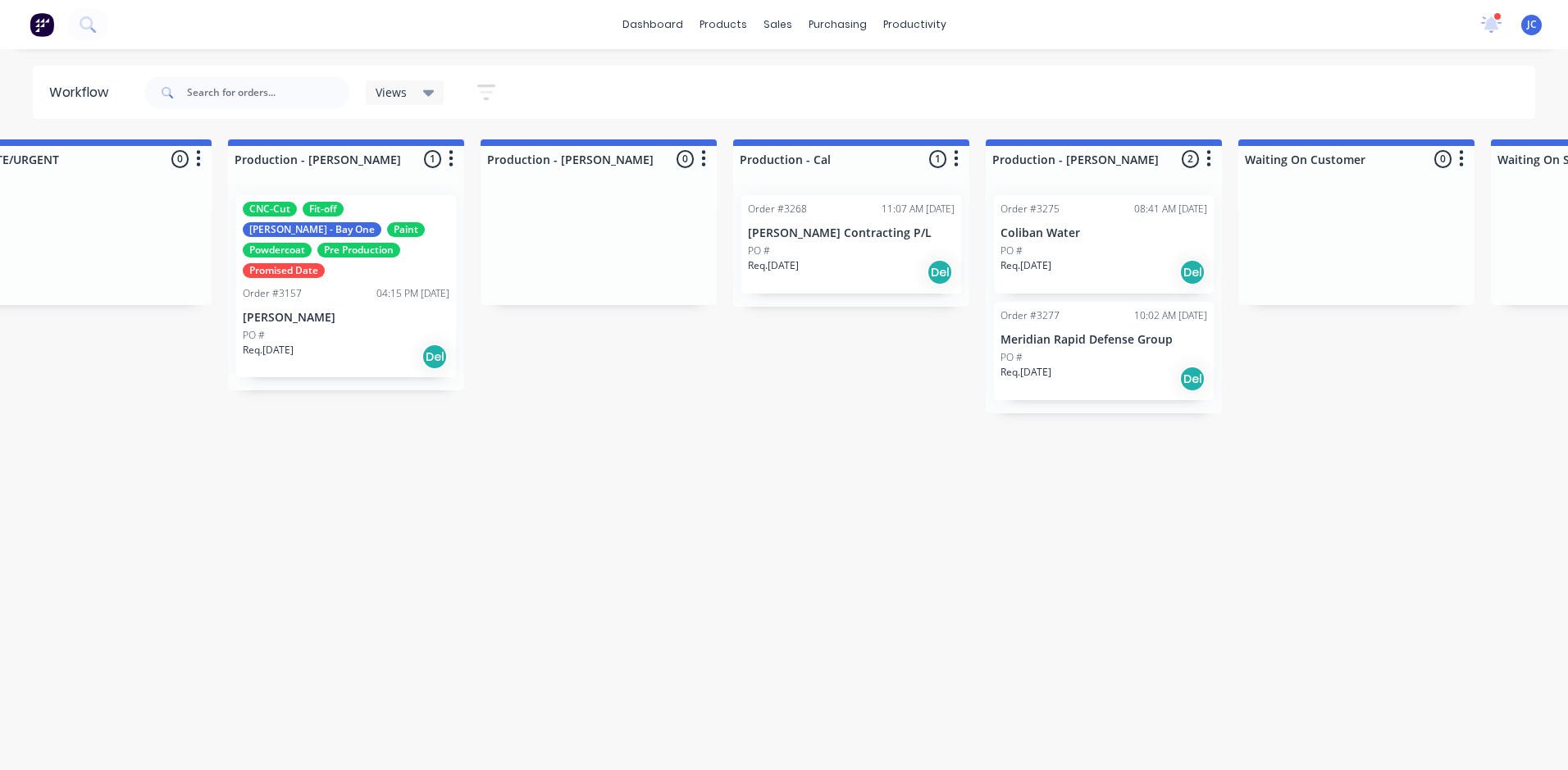
click at [335, 286] on div "CNC-Cut Fit-off John - Bay One Paint Powdercoat Pre Production Promised Date Or…" at bounding box center [346, 286] width 220 height 182
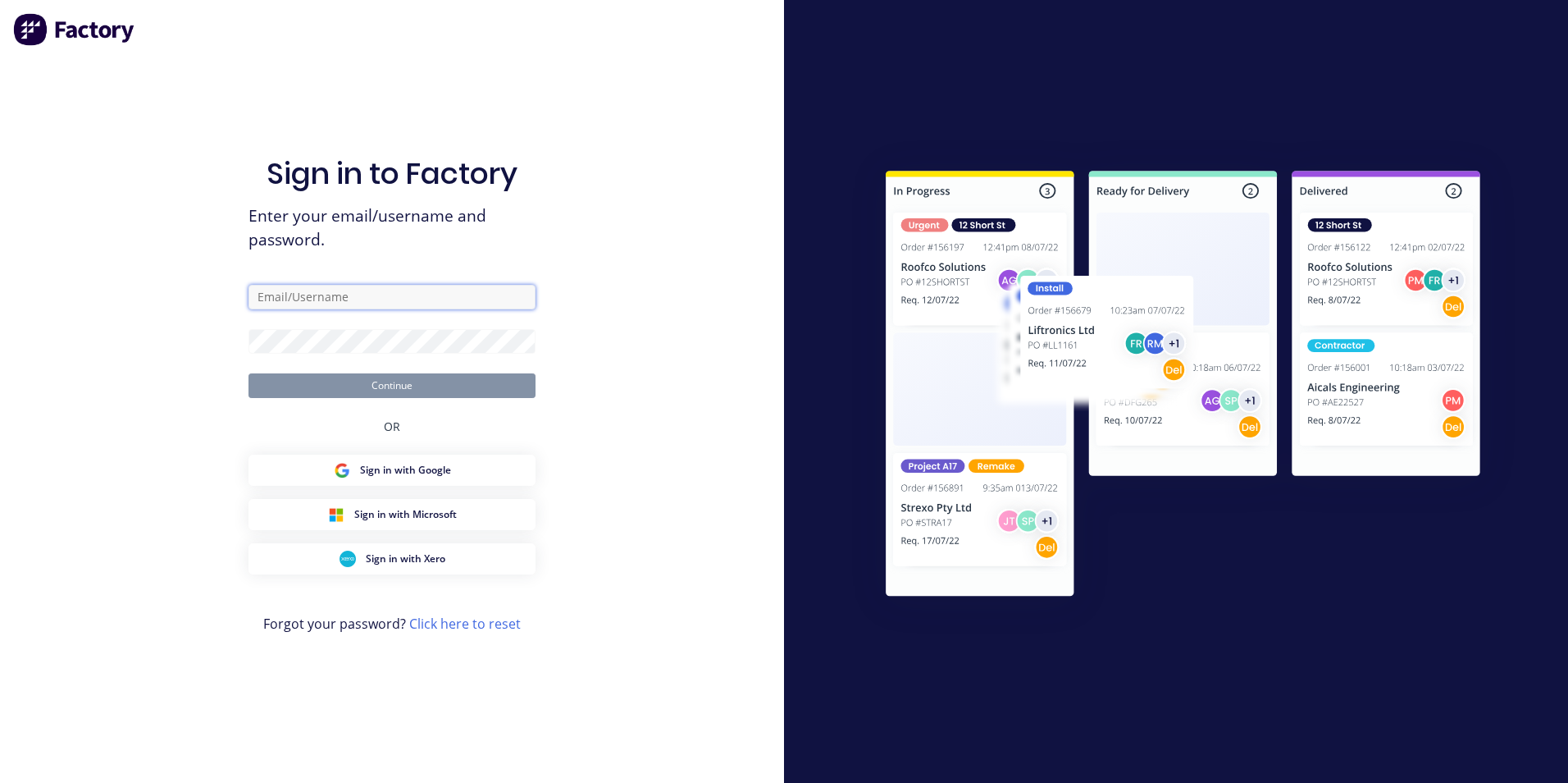
type input "[PERSON_NAME][EMAIL_ADDRESS][DOMAIN_NAME]"
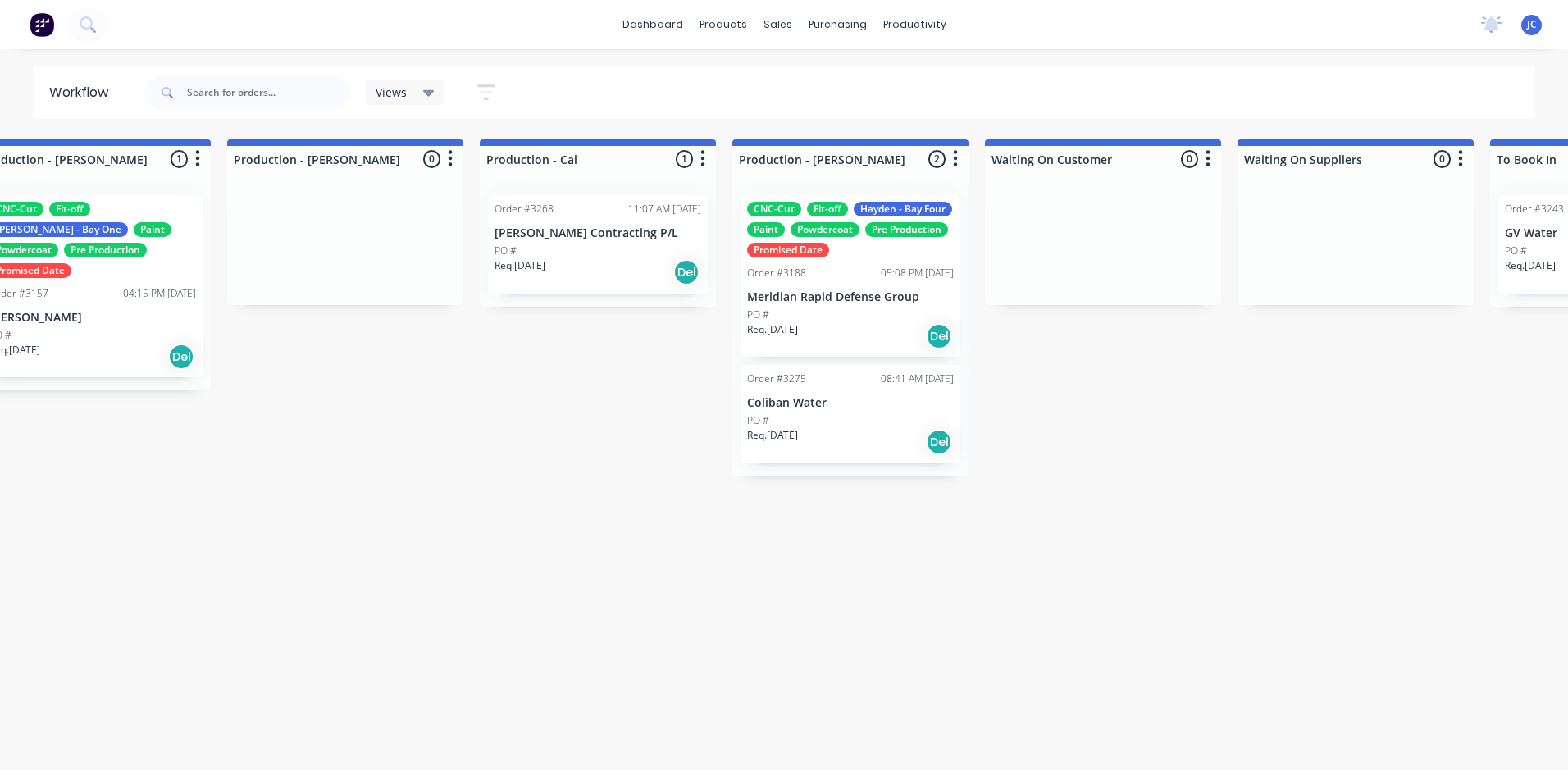
scroll to position [0, 1682]
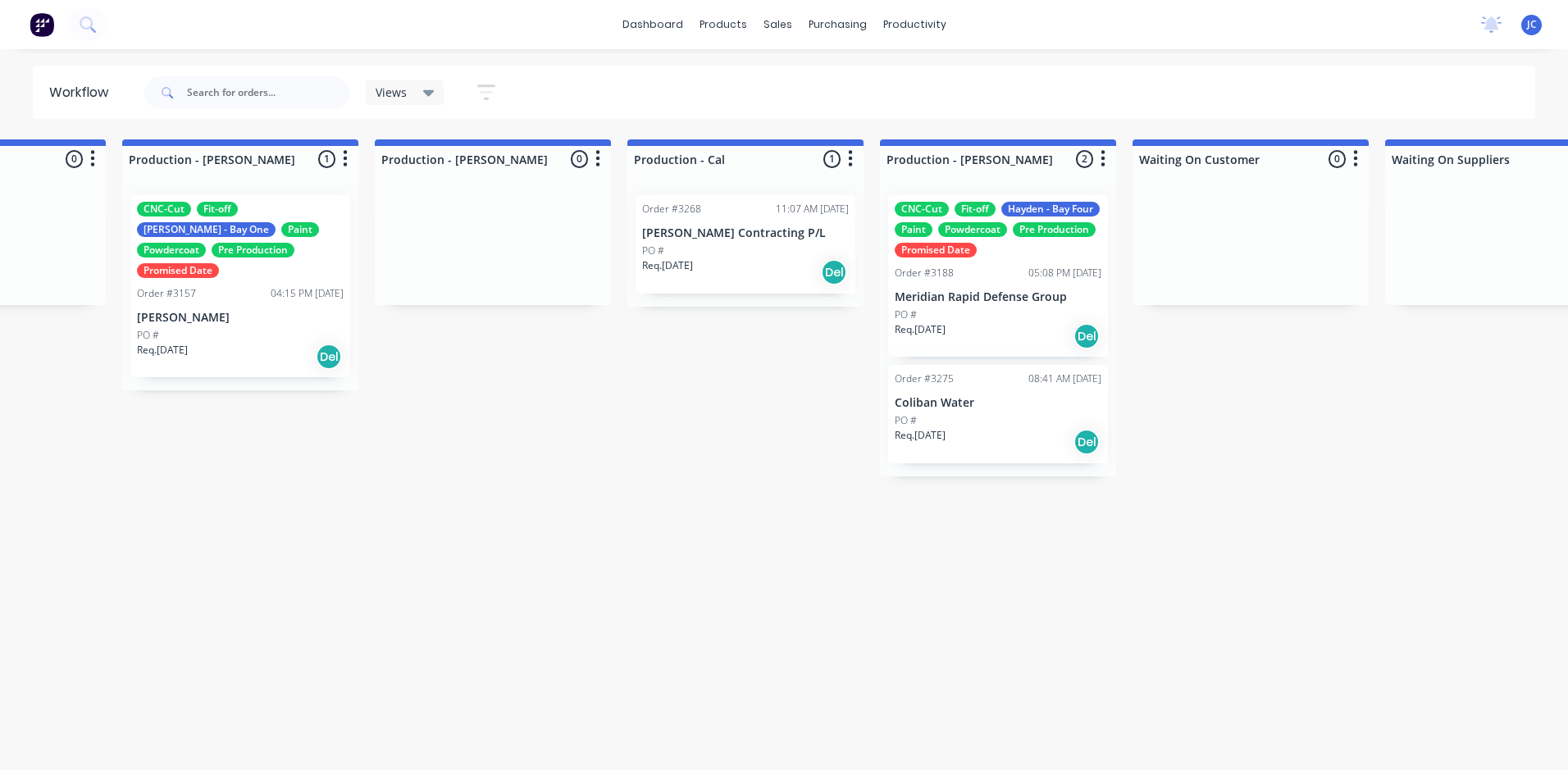
click at [226, 286] on div "Order #3157 04:15 PM [DATE]" at bounding box center [240, 293] width 206 height 15
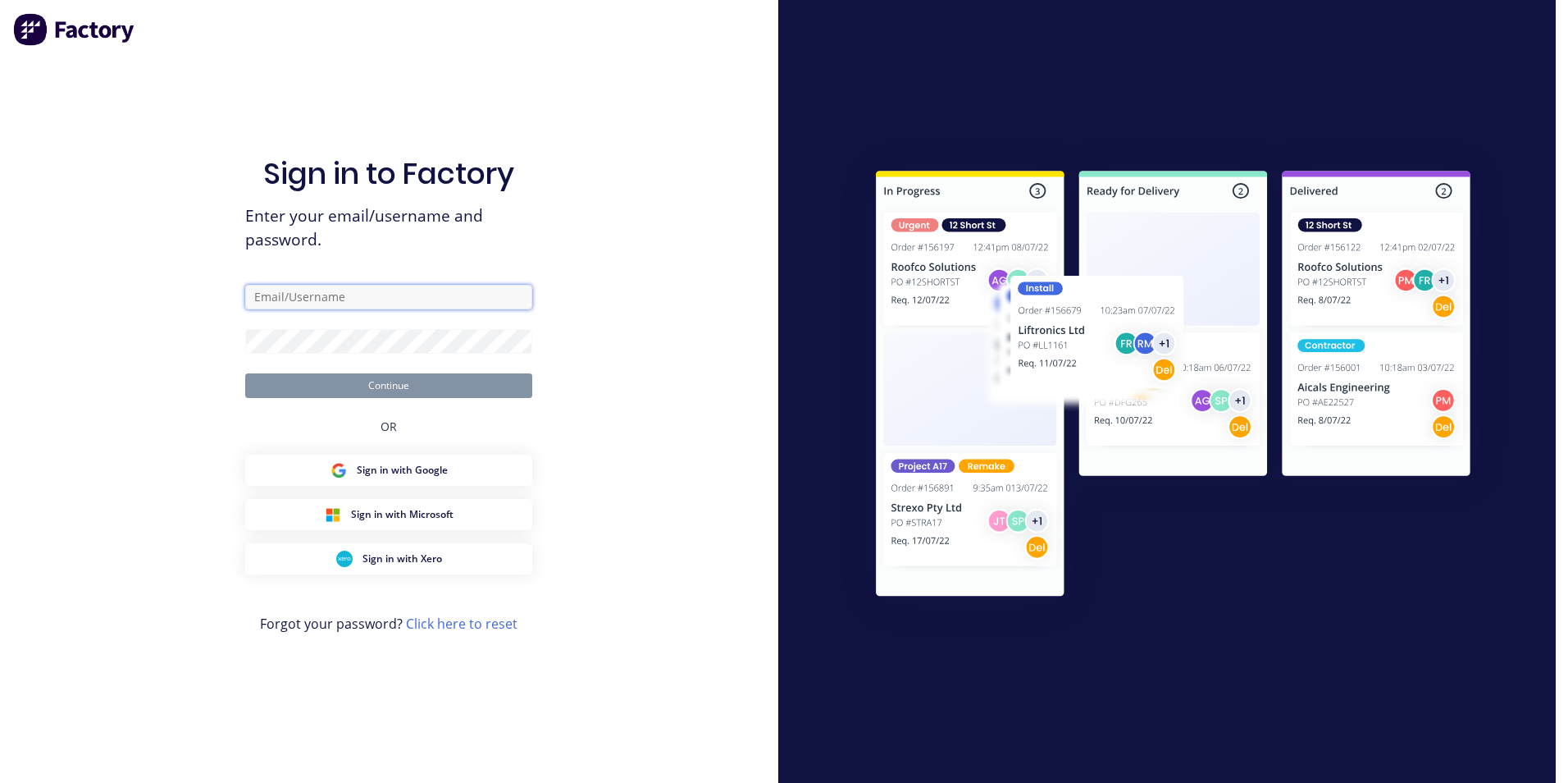
type input "[PERSON_NAME][EMAIL_ADDRESS][DOMAIN_NAME]"
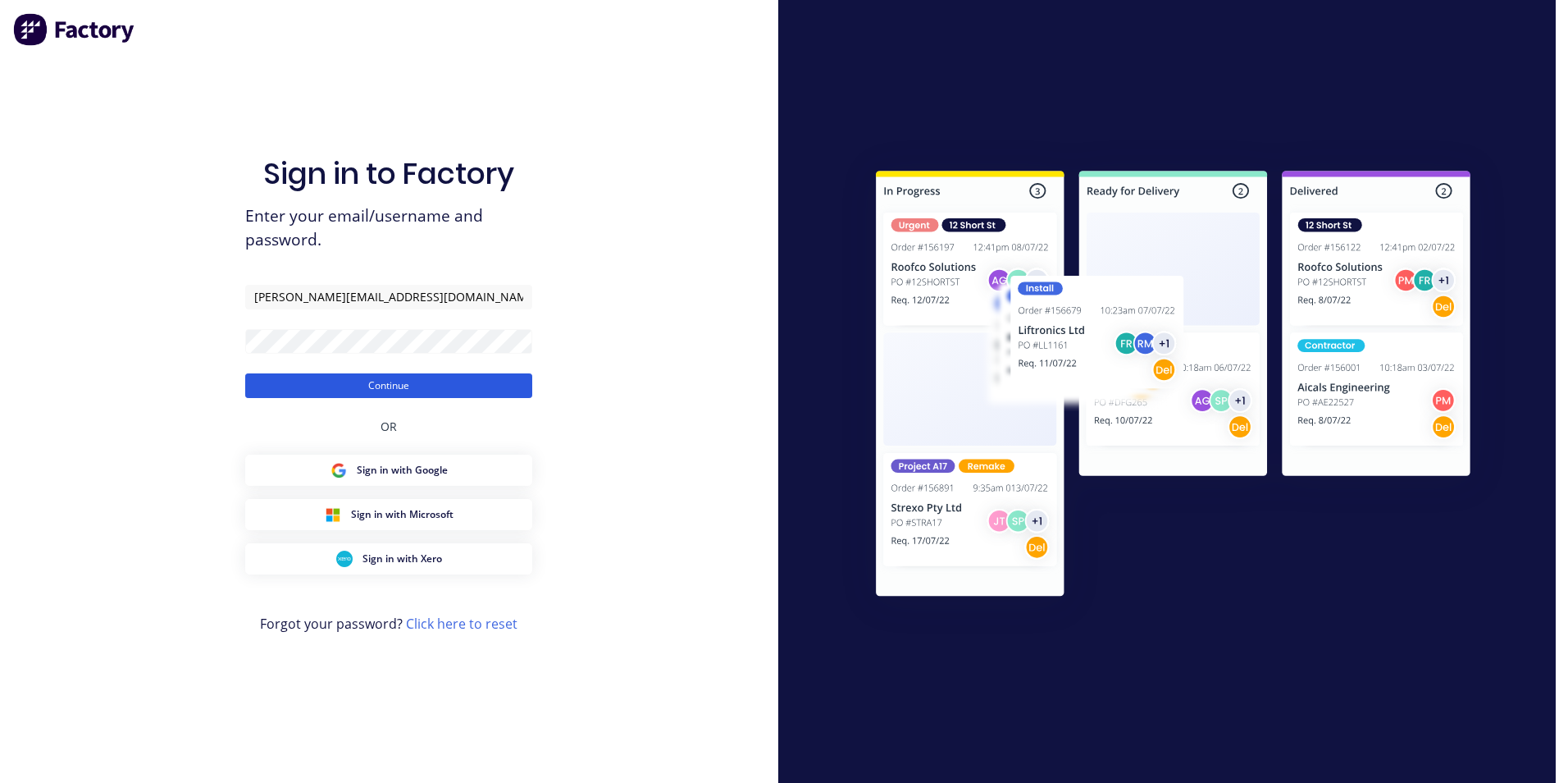
click at [312, 391] on button "Continue" at bounding box center [388, 385] width 287 height 25
